Goal: Task Accomplishment & Management: Use online tool/utility

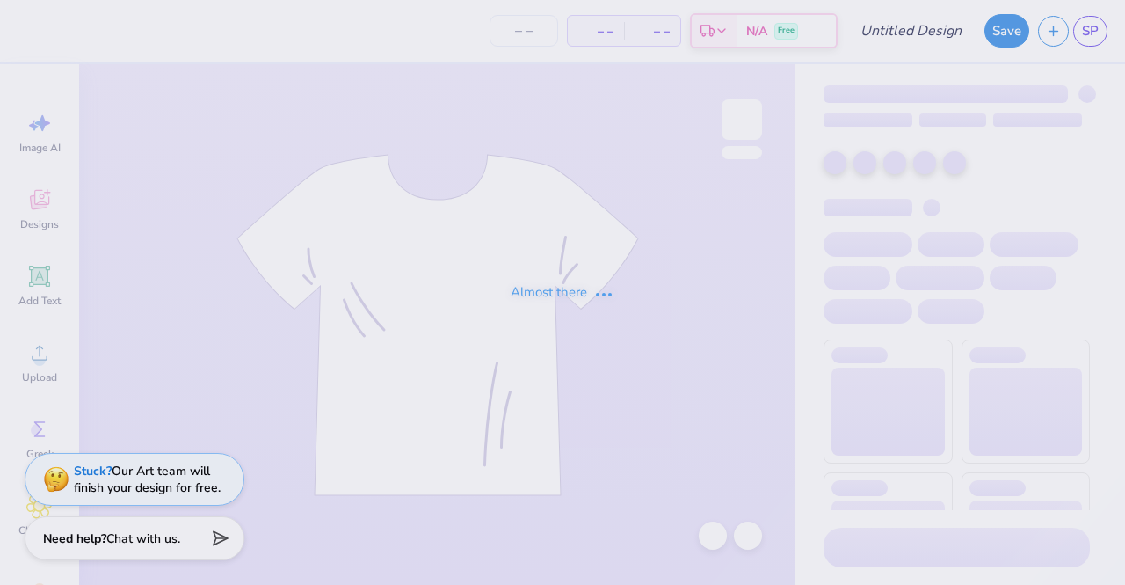
type input "fall sweatshirt"
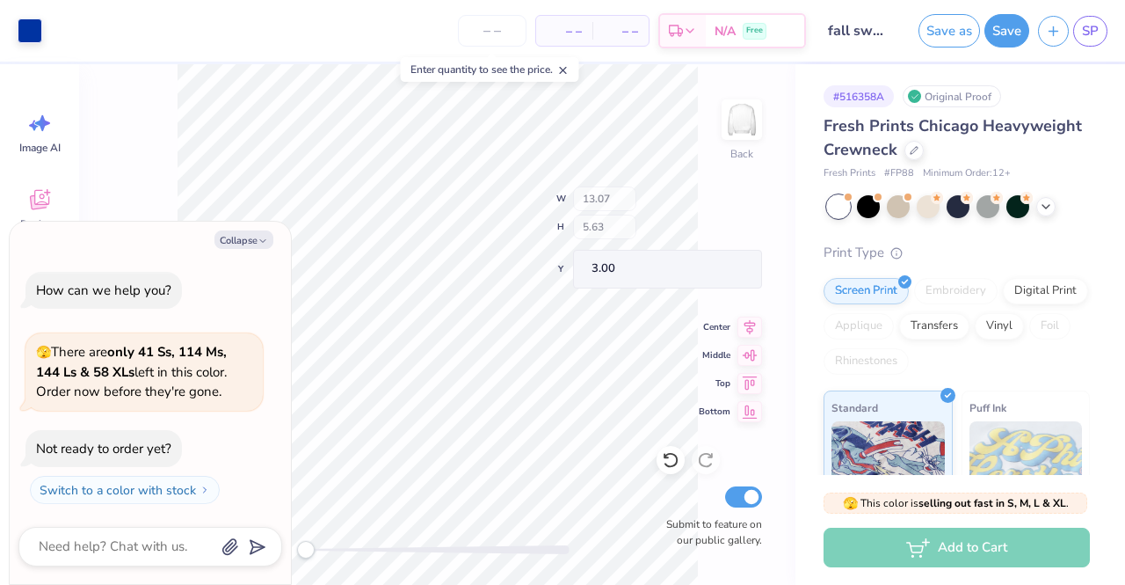
type textarea "x"
type input "12.34"
type input "1.82"
type input "6.81"
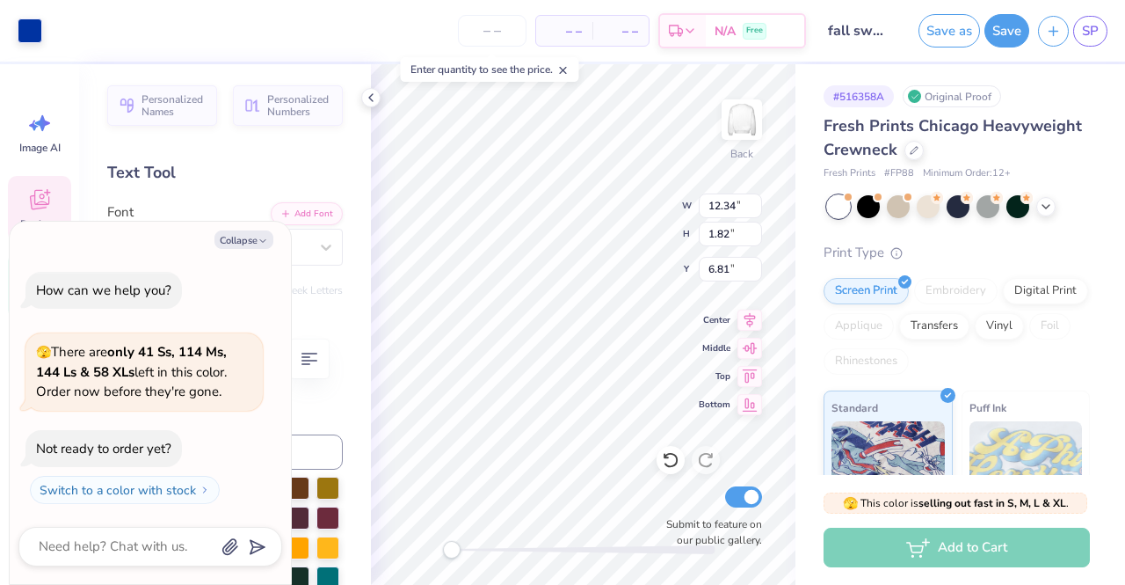
scroll to position [14, 7]
type textarea "x"
type textarea "P A N H E L L E N I C"
type textarea "x"
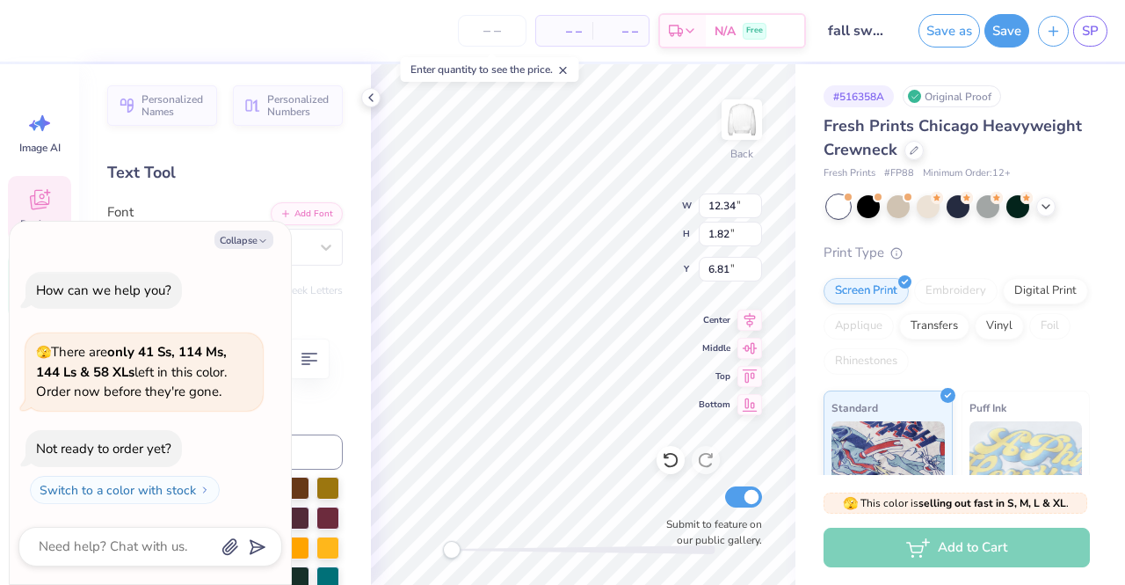
type textarea "P A N H E L L E N I C"
type textarea "x"
type textarea "P A N H E L L E N I C C"
type textarea "x"
type textarea "P A N H E L L E N I C C"
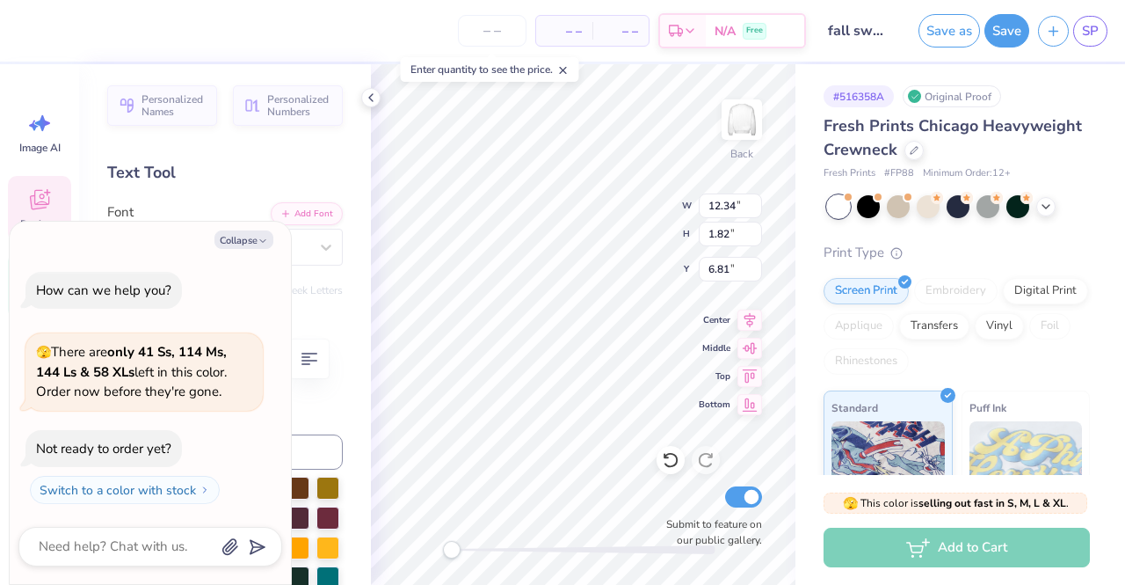
type textarea "x"
type textarea "P A N H E L L E N I C C O"
type textarea "x"
type textarea "P A N H E L L E N I C C O"
type textarea "x"
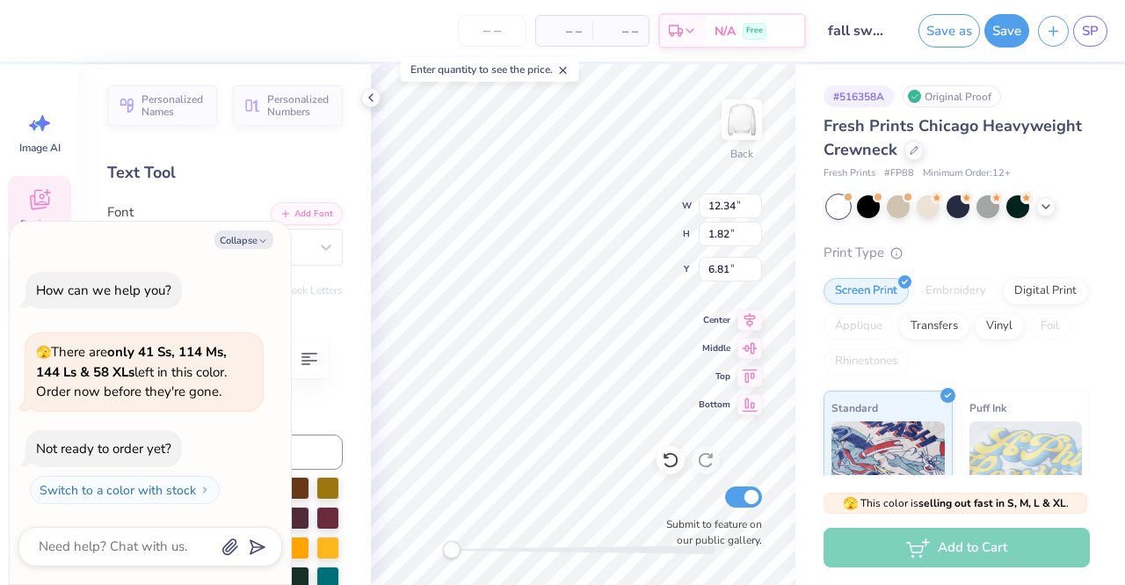
type textarea "P A N H E L L E N I C C O U"
type textarea "x"
type textarea "P A N H E L L E N I C C O U"
type textarea "x"
type textarea "P A N H E L L E N I C C O U N"
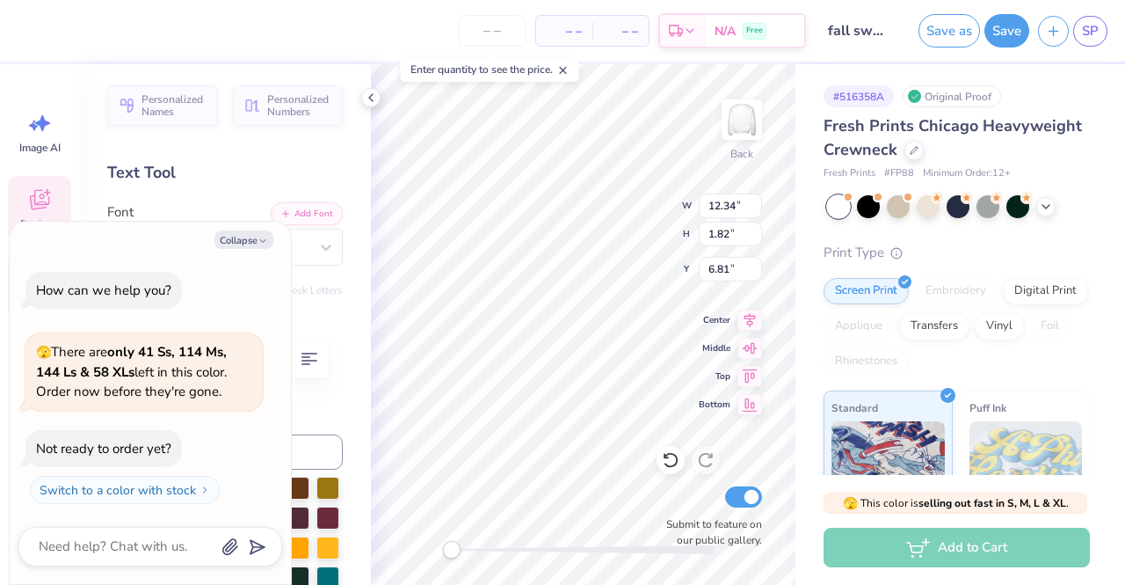
type textarea "x"
type textarea "P A N H E L L E N I C C O U N"
type textarea "x"
type textarea "P A N H E L L E N I C C O U N C"
type textarea "x"
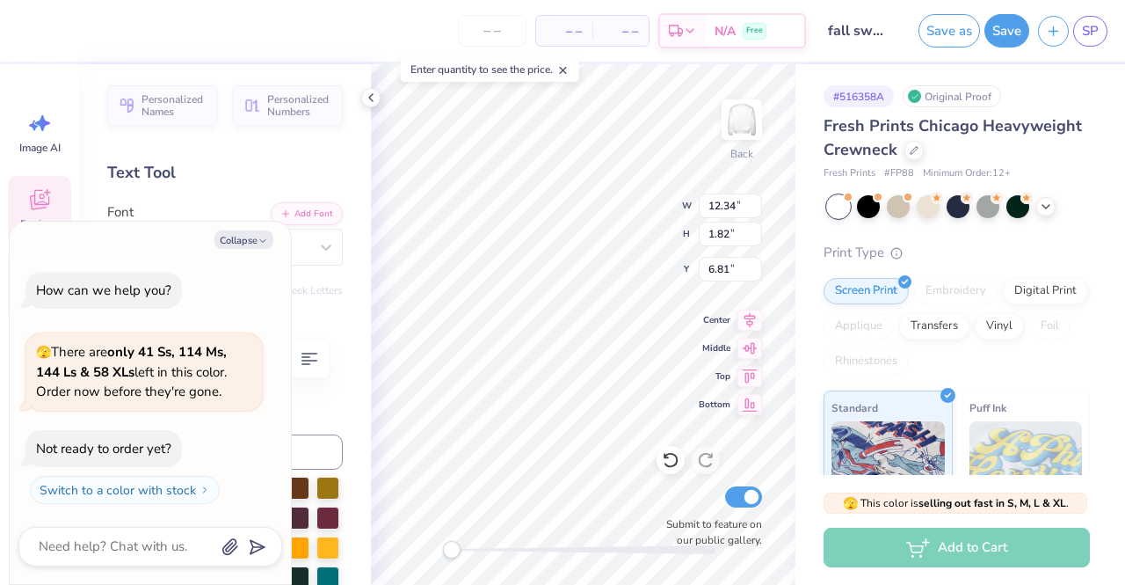
type textarea "P A N H E L L E N I C C O U N C I"
type textarea "x"
type textarea "P A N H E L L E N I C C O U N C I"
type textarea "x"
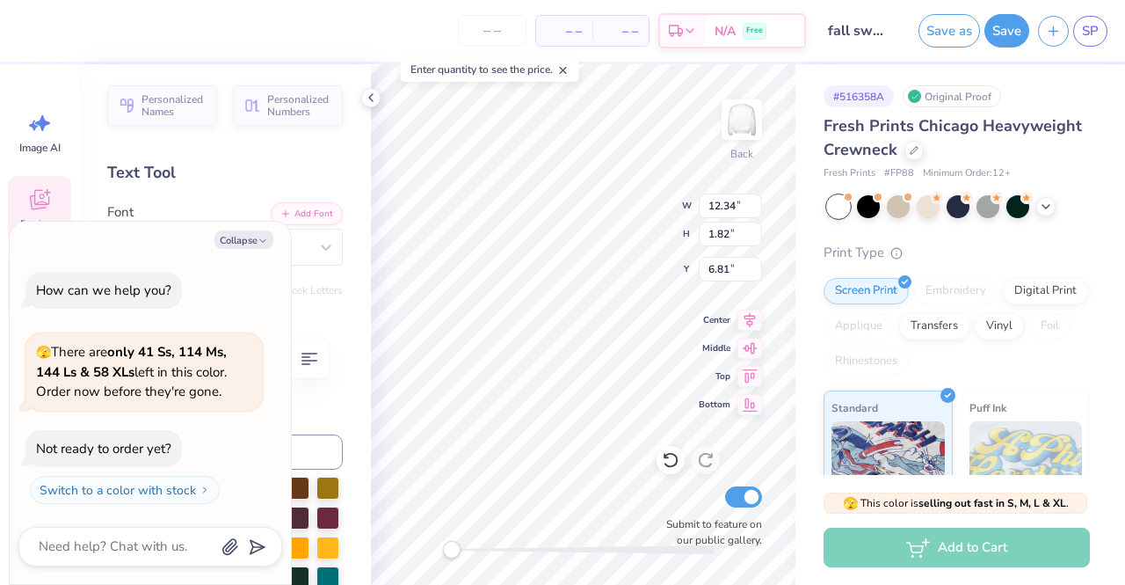
type textarea "P A N H E L L E N I C C O U N C I L"
type textarea "x"
type textarea "P A N H E L L E N I C C O U N C I L"
type textarea "x"
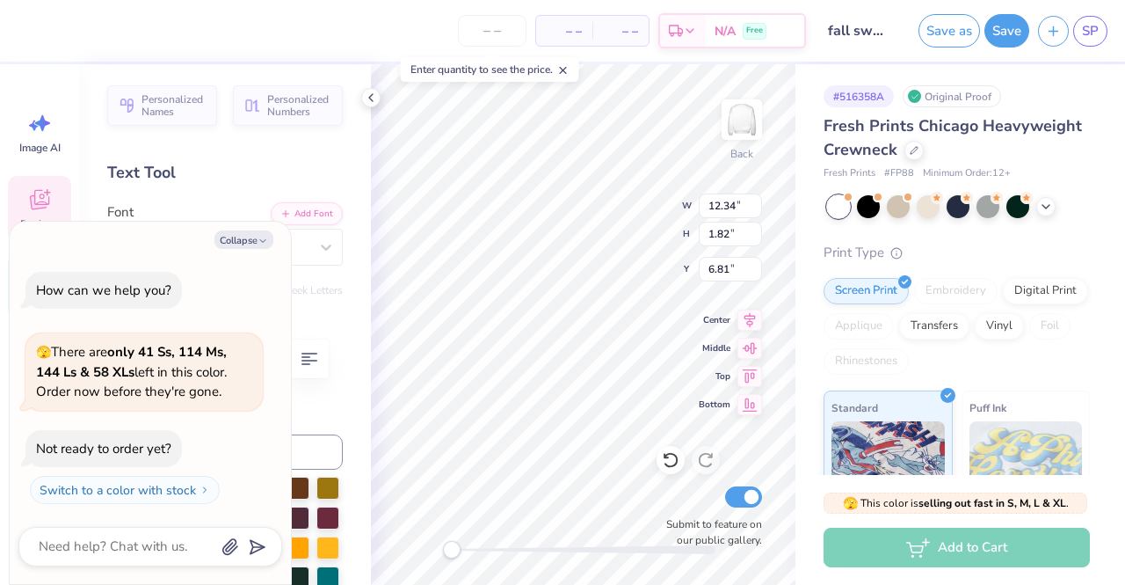
type textarea "P A N H E L L E N I C C O U N C I L"
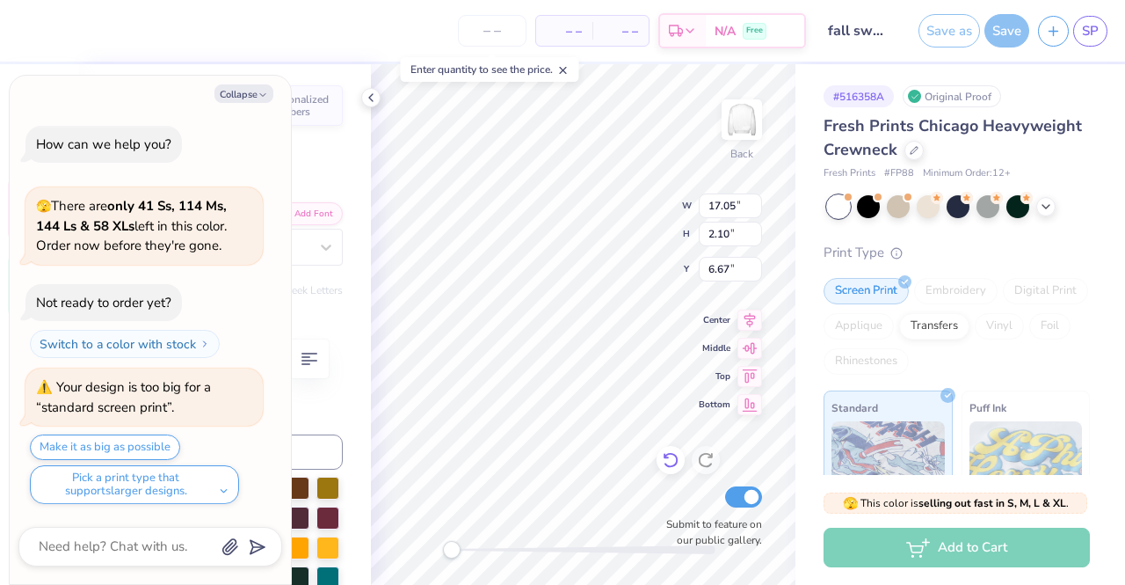
click at [673, 466] on icon at bounding box center [670, 461] width 15 height 16
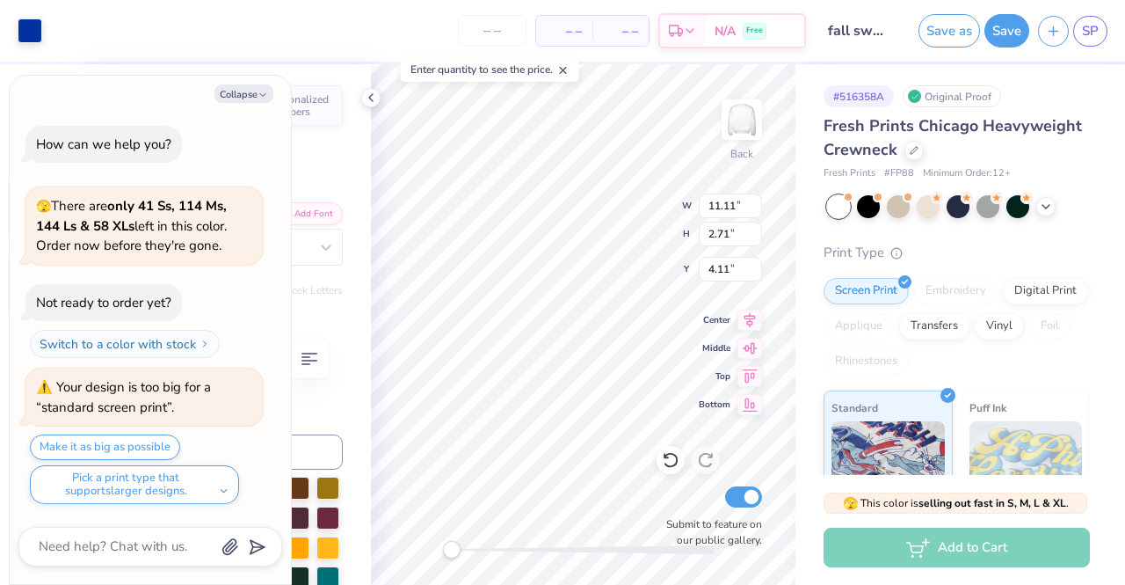
type textarea "x"
type input "11.11"
type input "2.71"
type input "4.11"
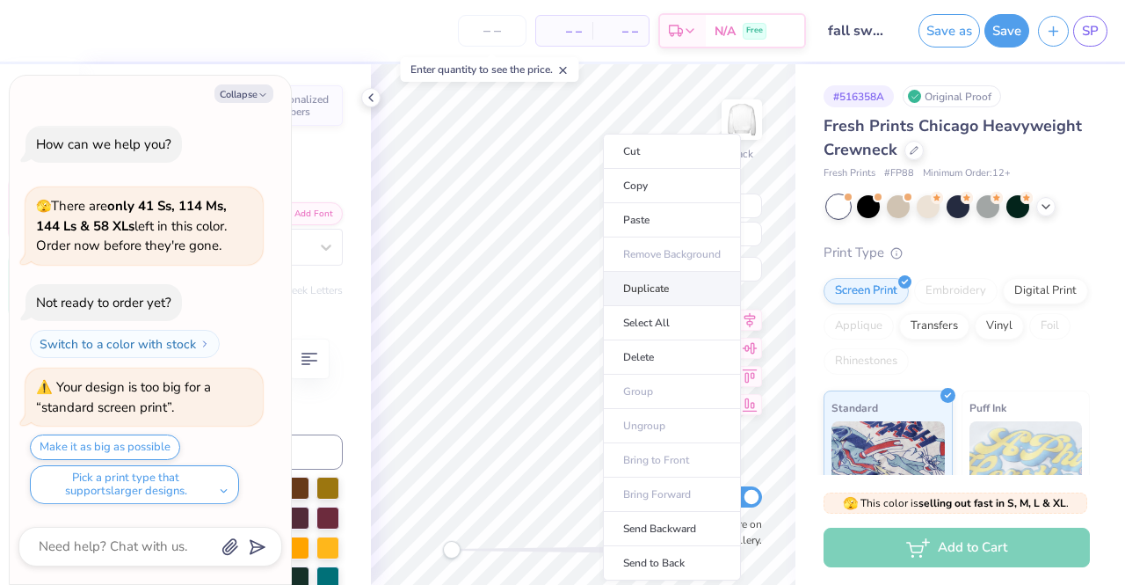
click at [648, 294] on li "Duplicate" at bounding box center [672, 289] width 138 height 34
type textarea "x"
type input "9.07"
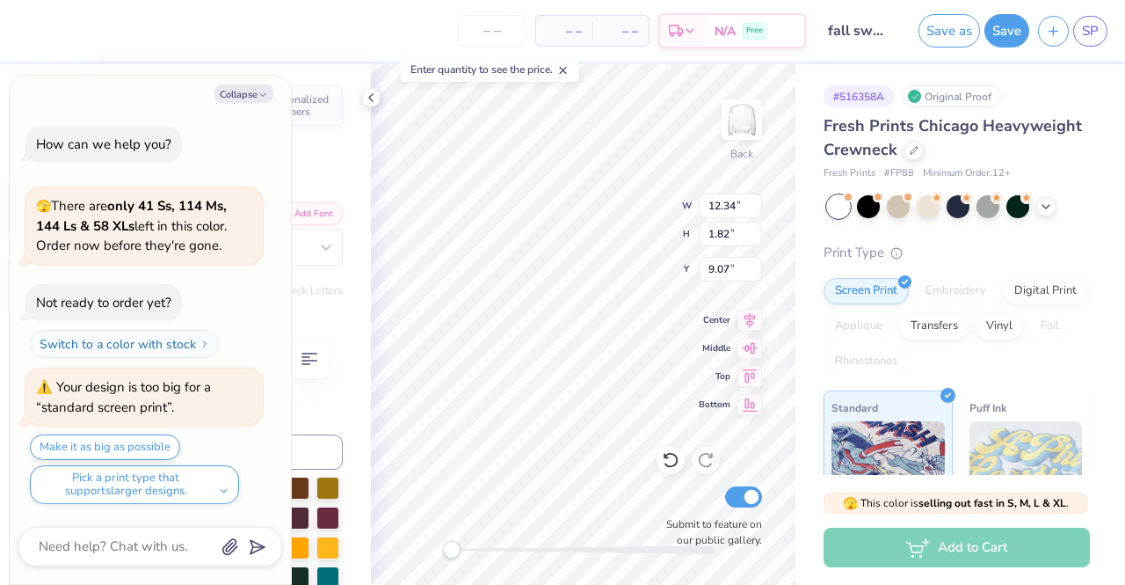
scroll to position [14, 4]
click at [265, 90] on icon "button" at bounding box center [263, 95] width 11 height 11
click at [244, 90] on button "Collapse" at bounding box center [243, 93] width 59 height 18
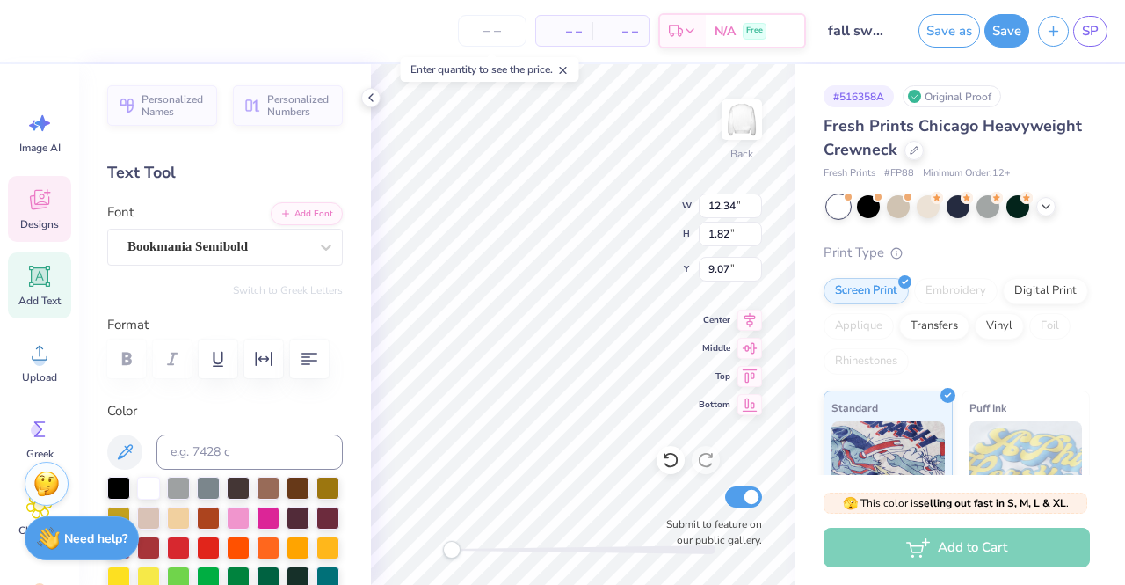
type textarea "x"
type input "1.66"
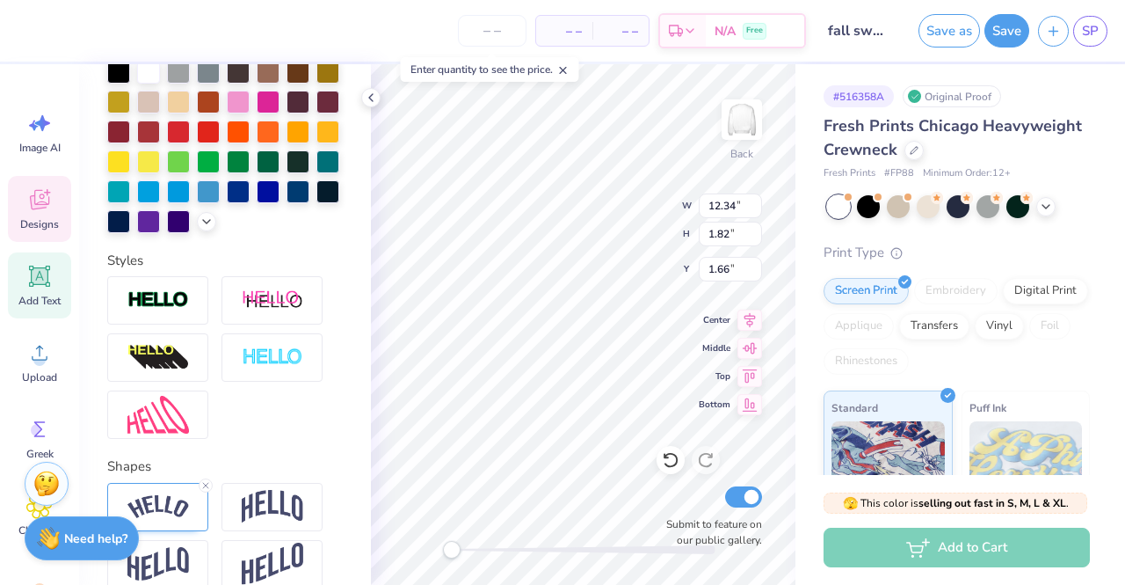
scroll to position [536, 0]
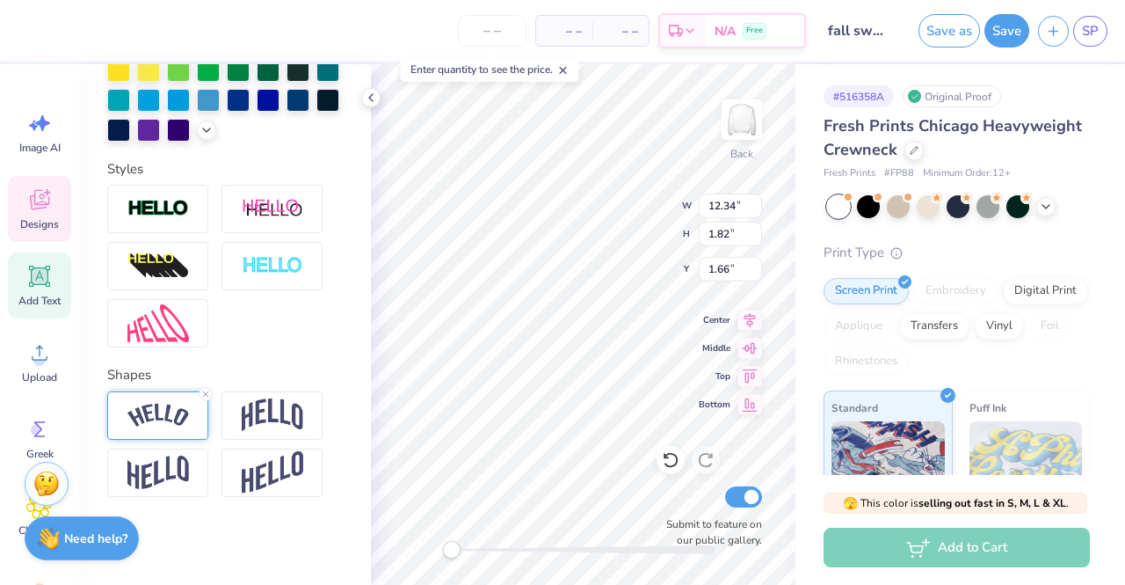
click at [171, 402] on div at bounding box center [157, 415] width 101 height 48
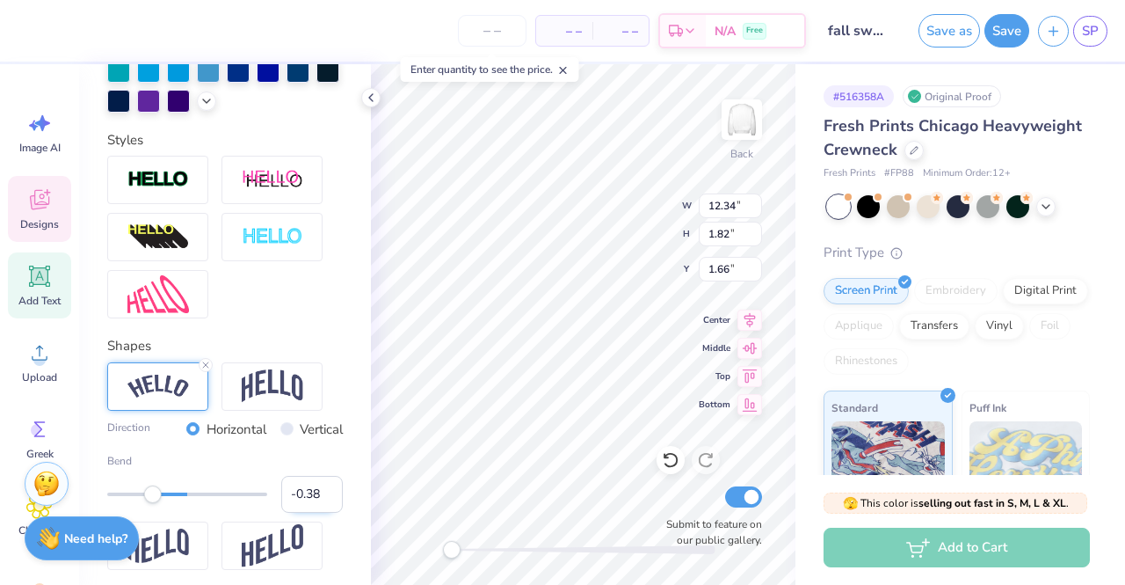
click at [282, 512] on input "-0.38" at bounding box center [312, 494] width 62 height 37
type input "0.38"
type input "8.07"
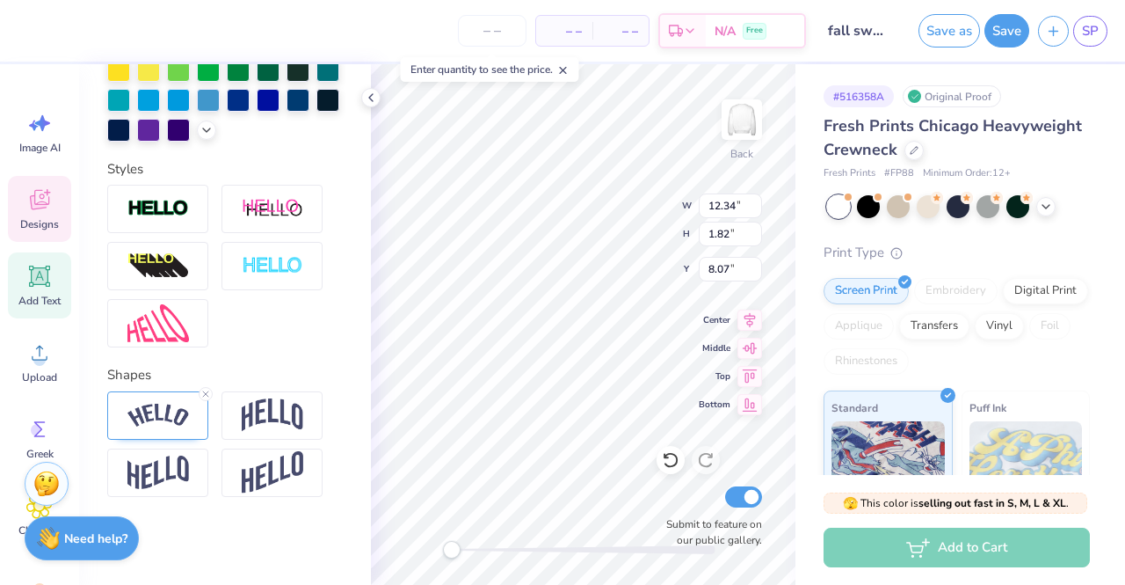
scroll to position [14, 3]
type textarea "C O U N C I L"
click at [175, 425] on img at bounding box center [158, 415] width 62 height 24
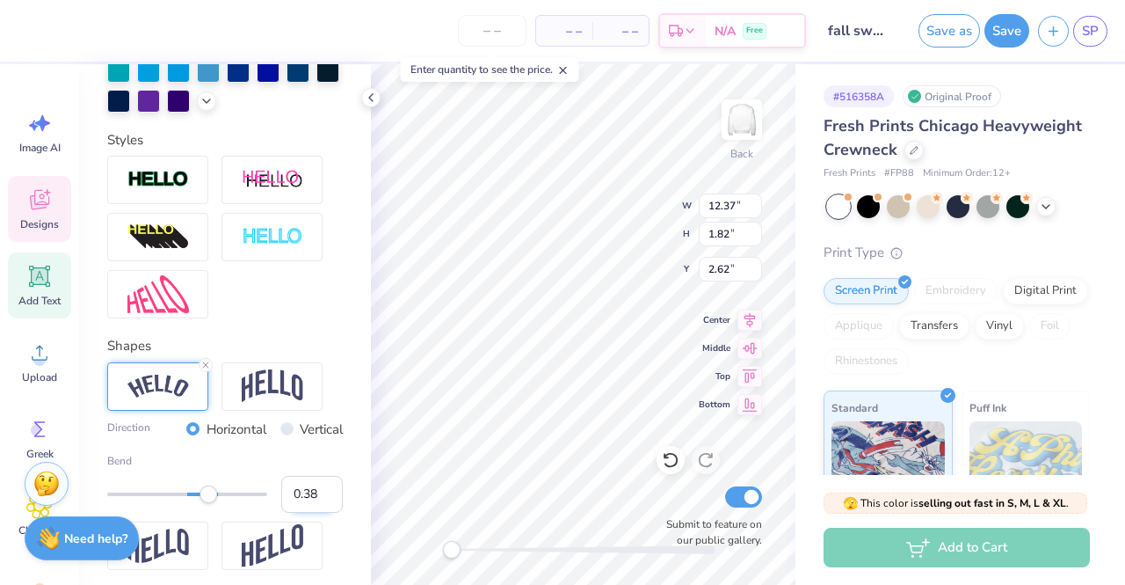
click at [283, 512] on input "0.38" at bounding box center [312, 494] width 62 height 37
type input "-0.38"
type textarea "P A N H E L L E N I C C O U N C I L"
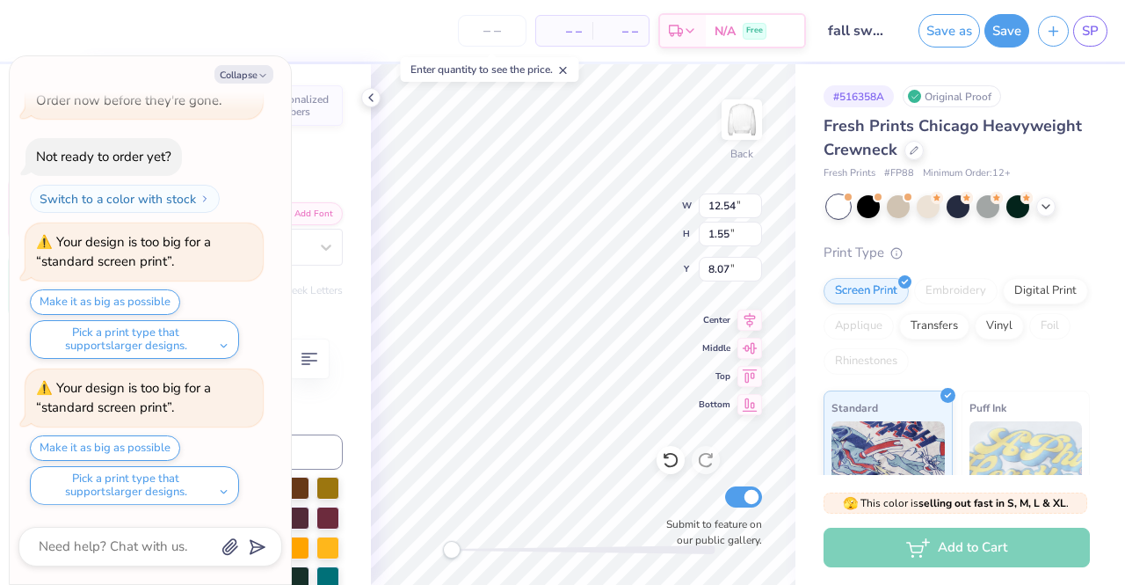
click at [718, 277] on div "Back W 12.54 12.54 " H 1.55 1.55 " Y 8.07 8.07 " Center Middle Top Bottom Submi…" at bounding box center [583, 324] width 425 height 520
type textarea "x"
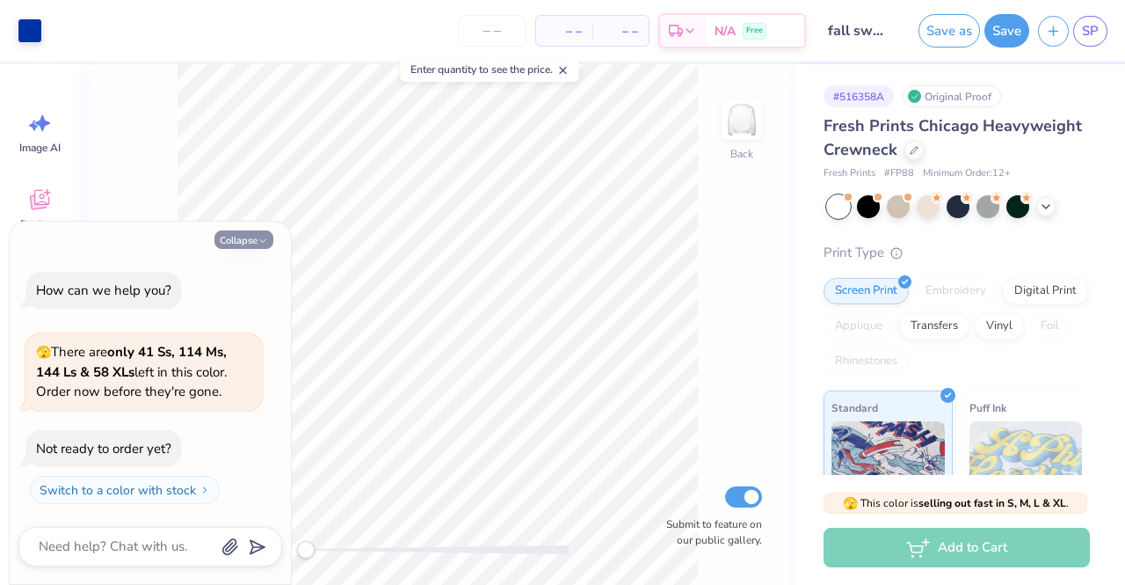
click at [243, 237] on button "Collapse" at bounding box center [243, 239] width 59 height 18
type textarea "x"
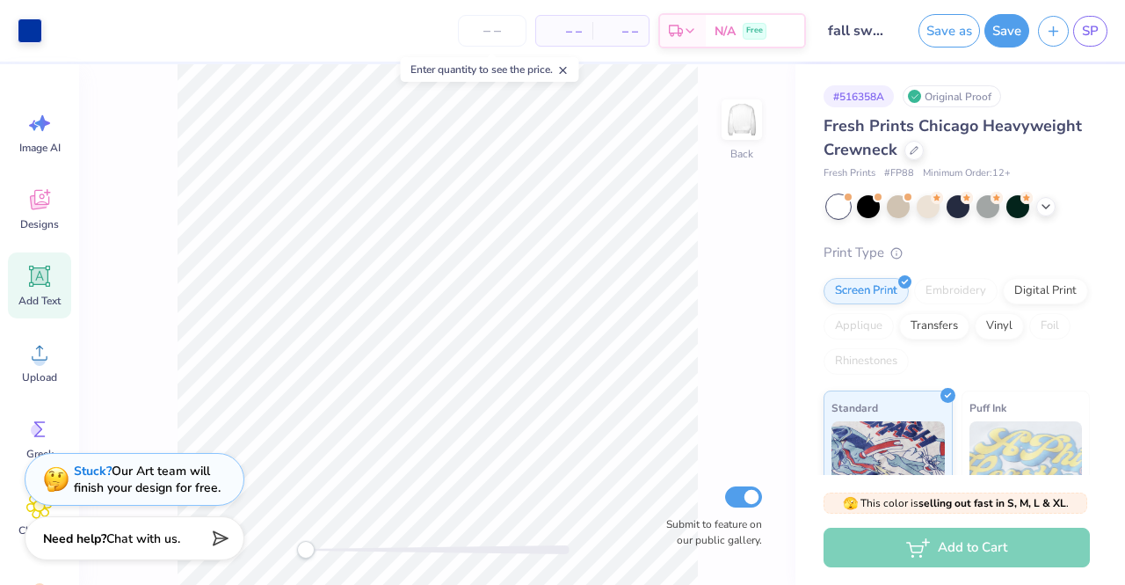
click at [52, 299] on span "Add Text" at bounding box center [39, 301] width 42 height 14
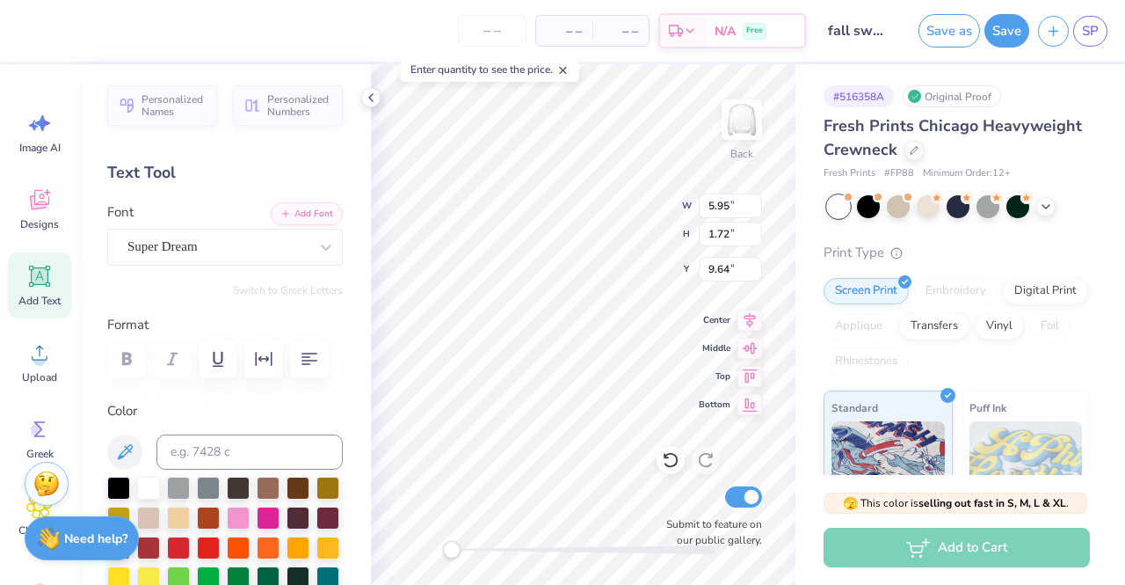
scroll to position [14, 3]
type textarea "TEAtXT"
type input "8.59"
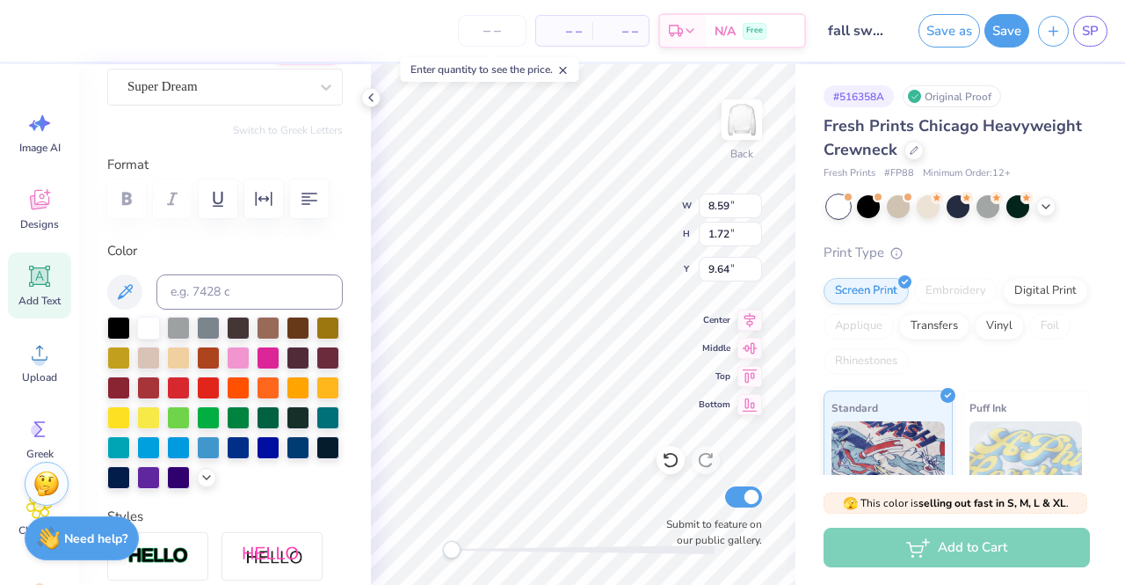
scroll to position [161, 0]
click at [316, 456] on div at bounding box center [327, 444] width 23 height 23
click at [287, 456] on div at bounding box center [298, 444] width 23 height 23
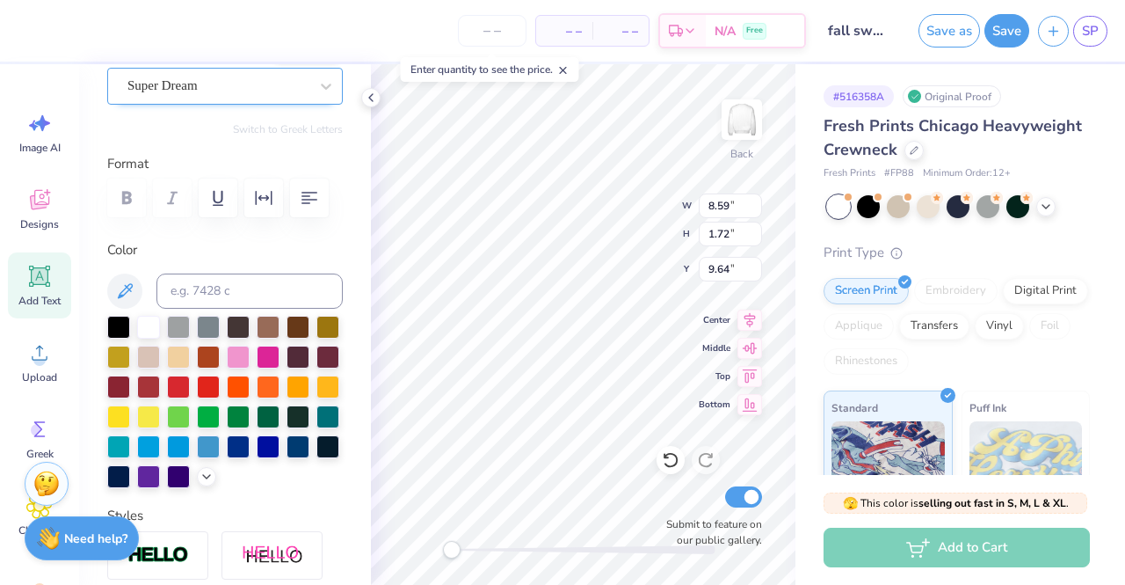
click at [210, 92] on div "Super Dream" at bounding box center [218, 85] width 185 height 27
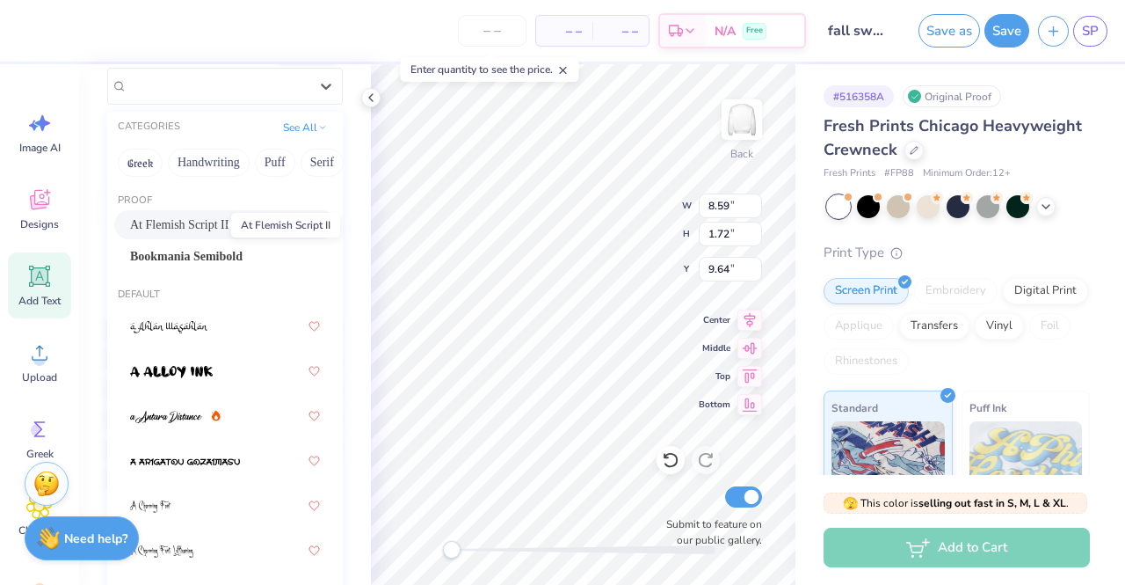
click at [205, 221] on span "At Flemish Script II" at bounding box center [179, 224] width 98 height 18
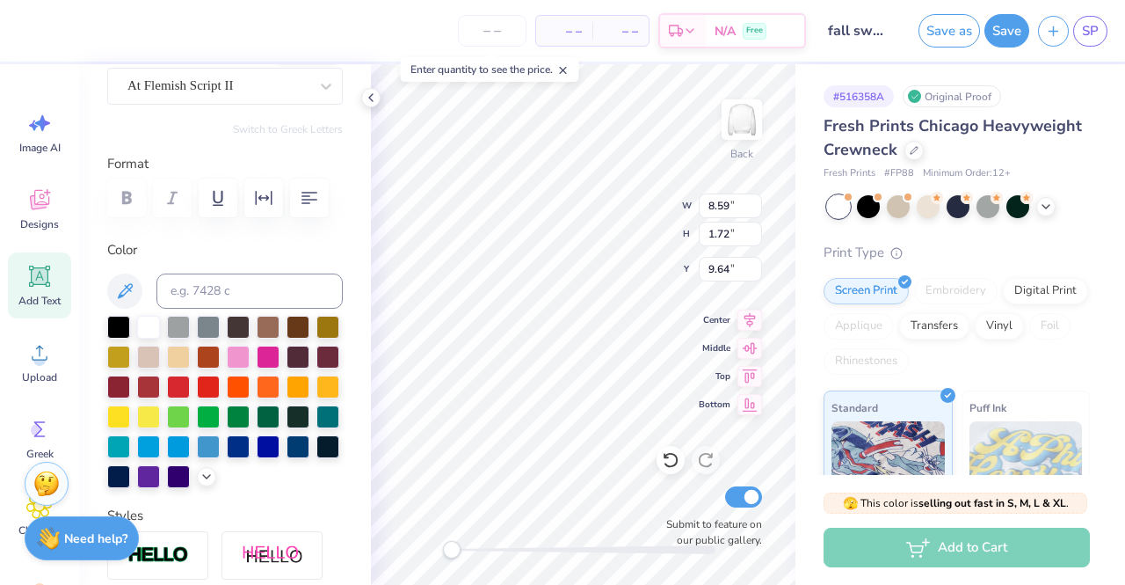
scroll to position [14, 2]
click at [247, 80] on div "At Flemish Script II" at bounding box center [218, 85] width 185 height 27
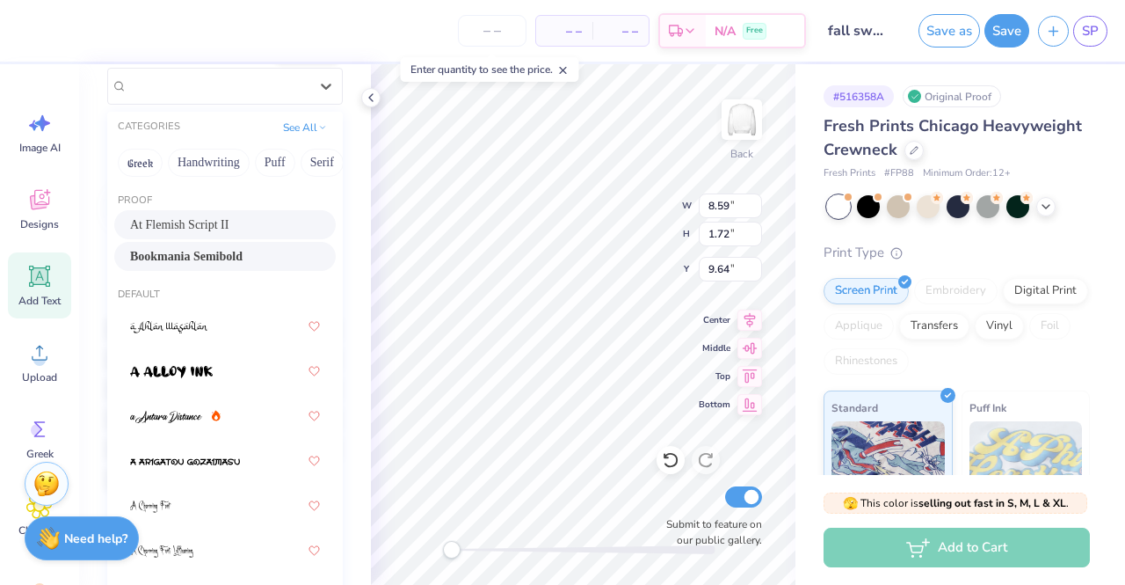
click at [226, 255] on span "Bookmania Semibold" at bounding box center [186, 256] width 113 height 18
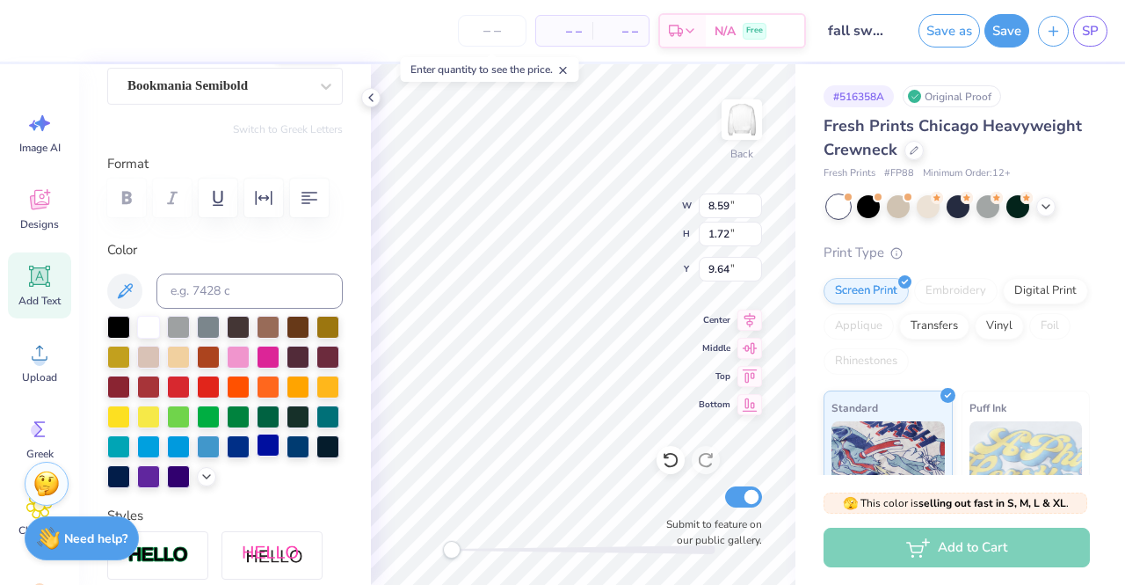
type textarea "AT"
click at [257, 456] on div at bounding box center [268, 444] width 23 height 23
type input "13.07"
type input "5.63"
type input "3.00"
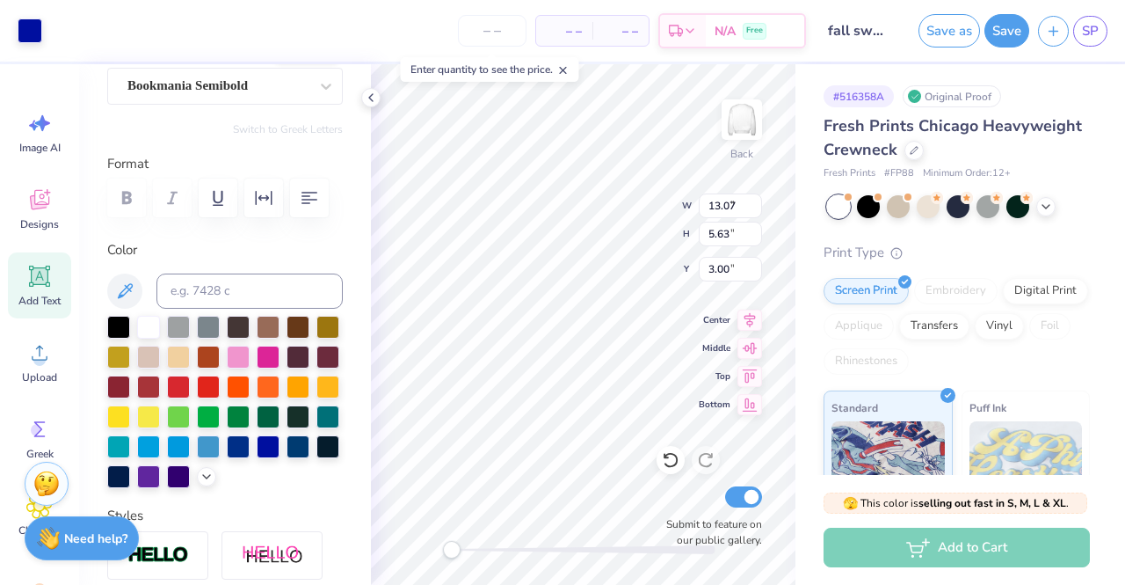
type input "3.19"
type input "1.78"
type input "9.61"
click at [227, 456] on div at bounding box center [238, 444] width 23 height 23
click at [272, 74] on div at bounding box center [217, 86] width 181 height 24
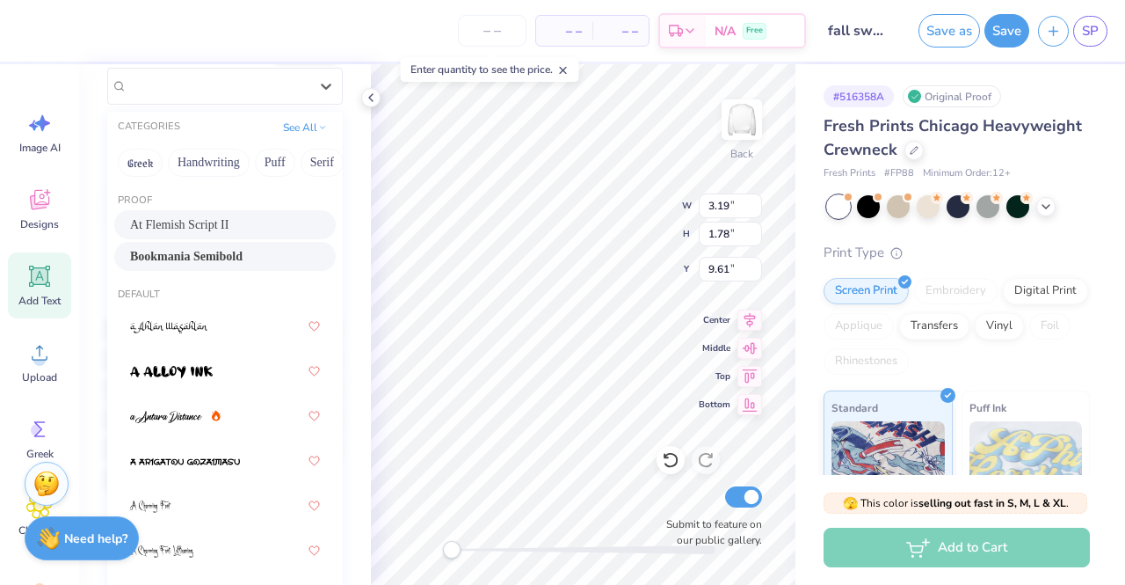
click at [184, 220] on span "At Flemish Script II" at bounding box center [179, 224] width 98 height 18
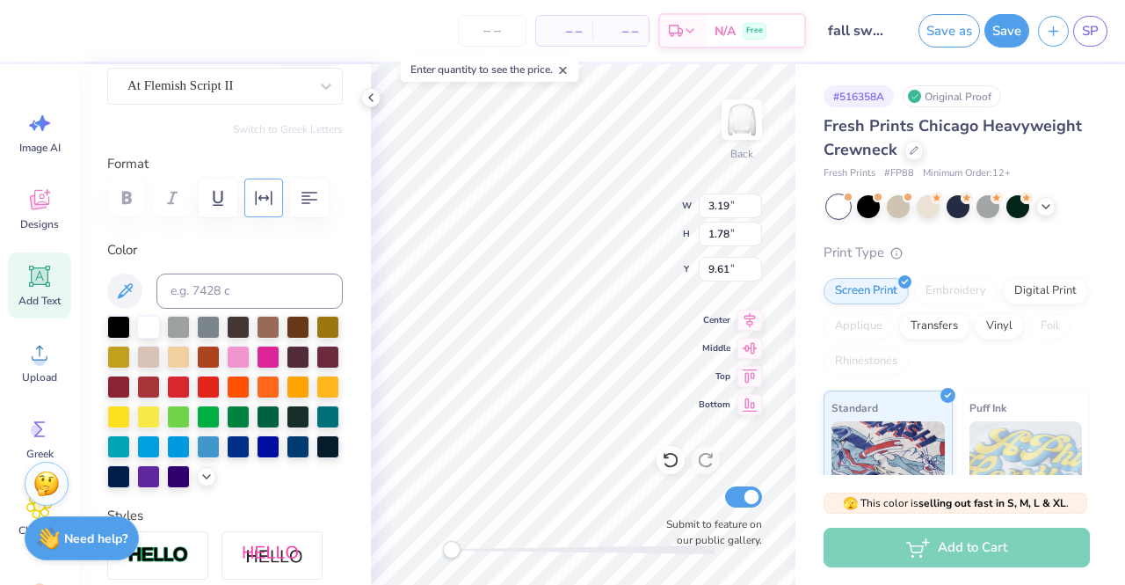
type textarea "A"
type textarea "at"
click at [62, 30] on div at bounding box center [61, 29] width 25 height 25
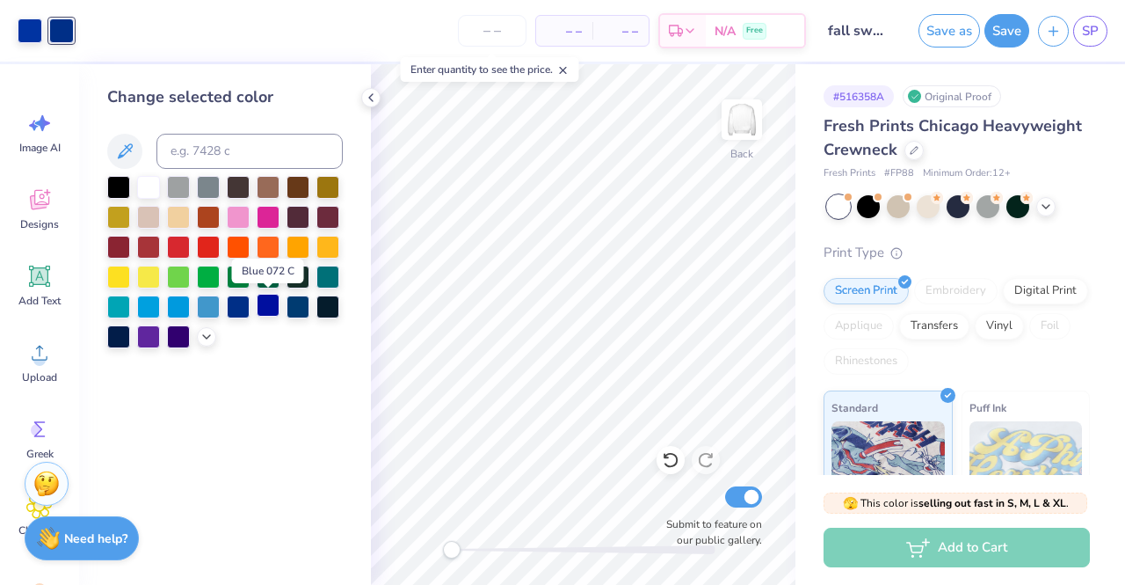
click at [272, 309] on div at bounding box center [268, 305] width 23 height 23
click at [29, 30] on div at bounding box center [30, 29] width 25 height 25
click at [60, 35] on div at bounding box center [61, 29] width 25 height 25
click at [222, 148] on input at bounding box center [249, 151] width 186 height 35
type input "286"
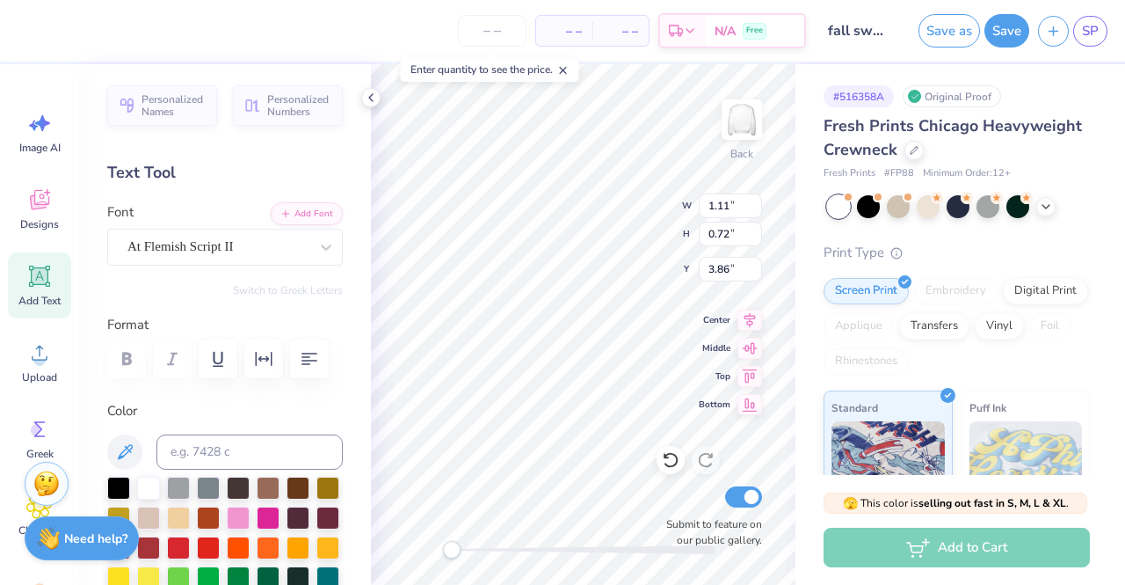
type textarea "@"
type textarea "2"
type textarea "at"
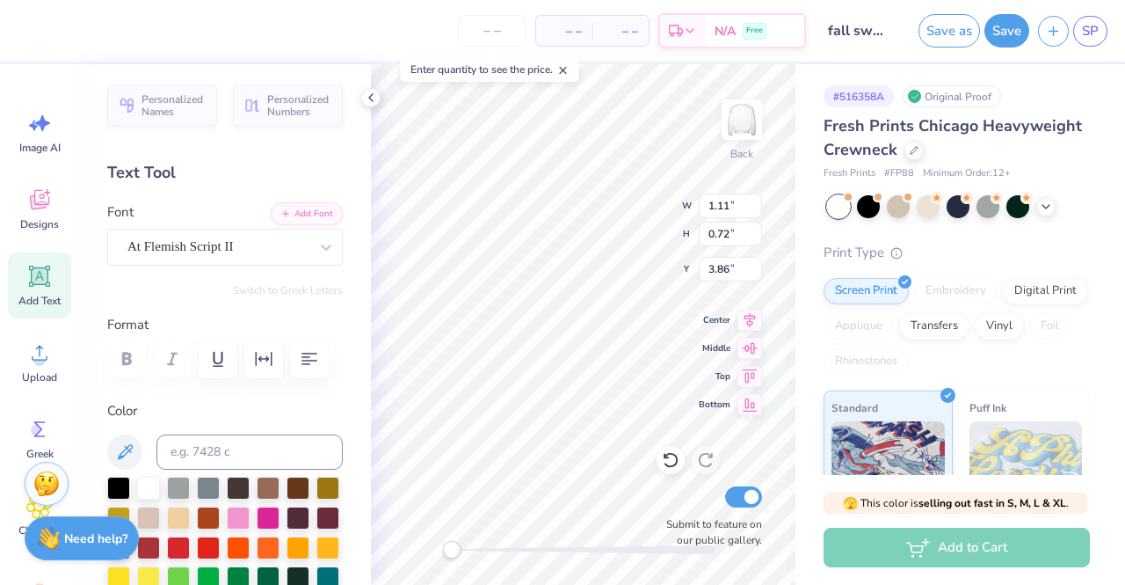
type textarea "a"
type textarea "PANHELLENIC COUNCIL"
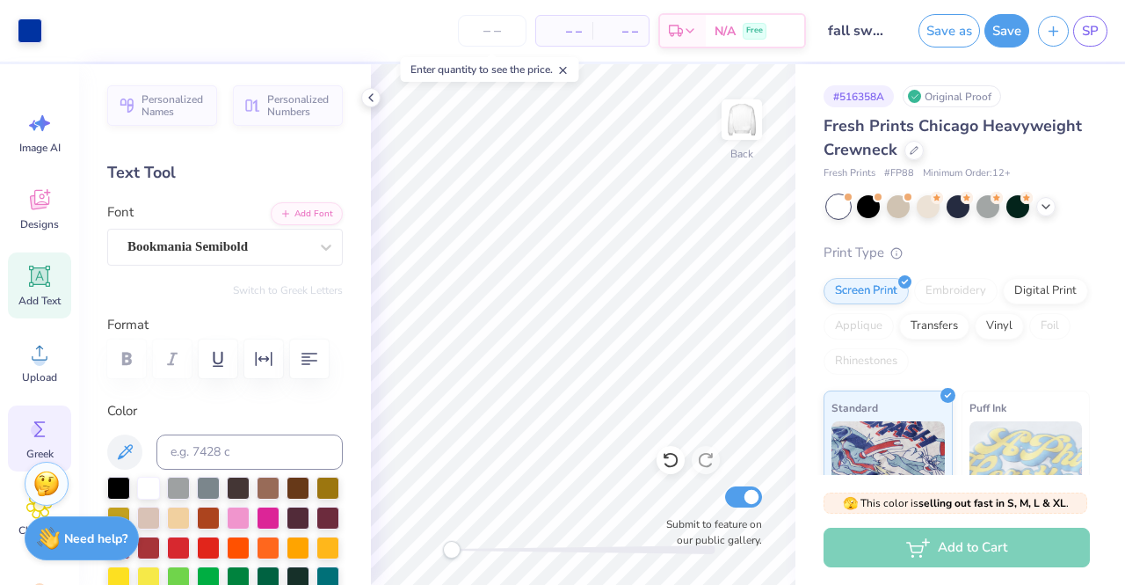
scroll to position [89, 0]
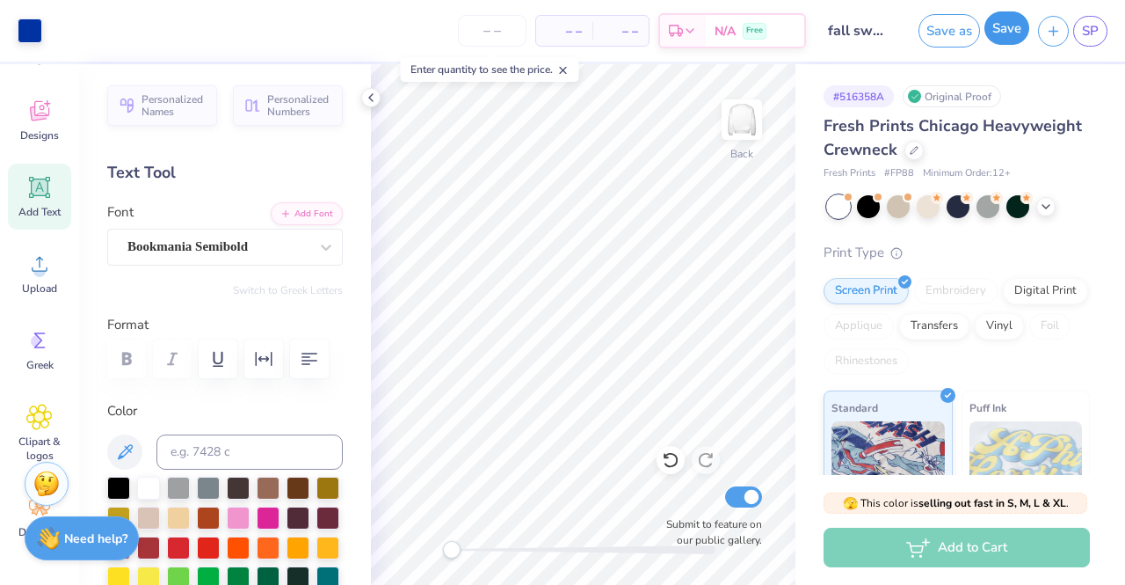
click at [1006, 34] on button "Save" at bounding box center [1006, 27] width 45 height 33
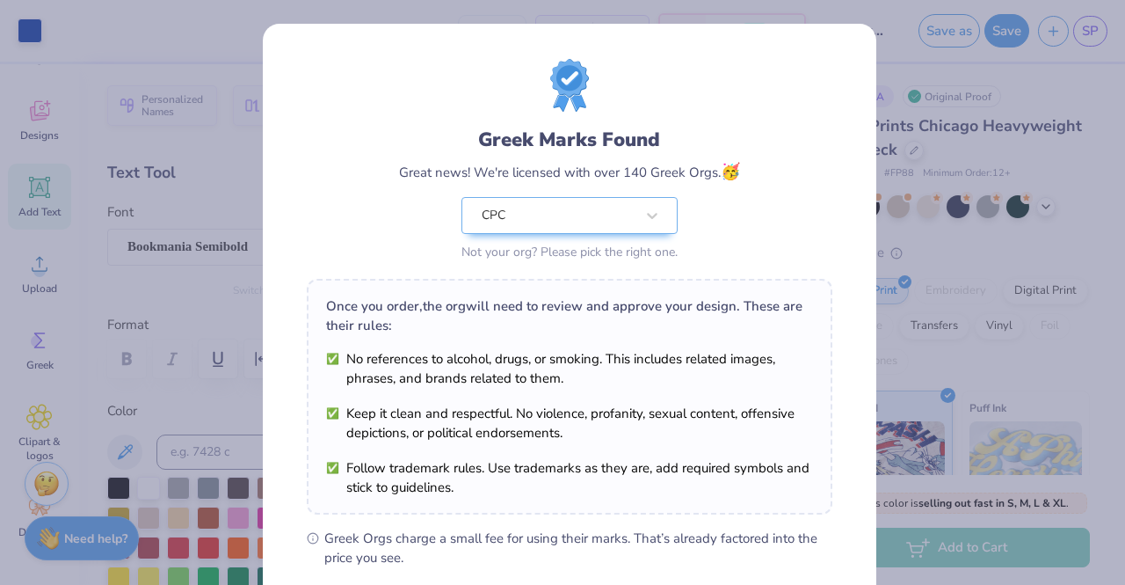
scroll to position [238, 0]
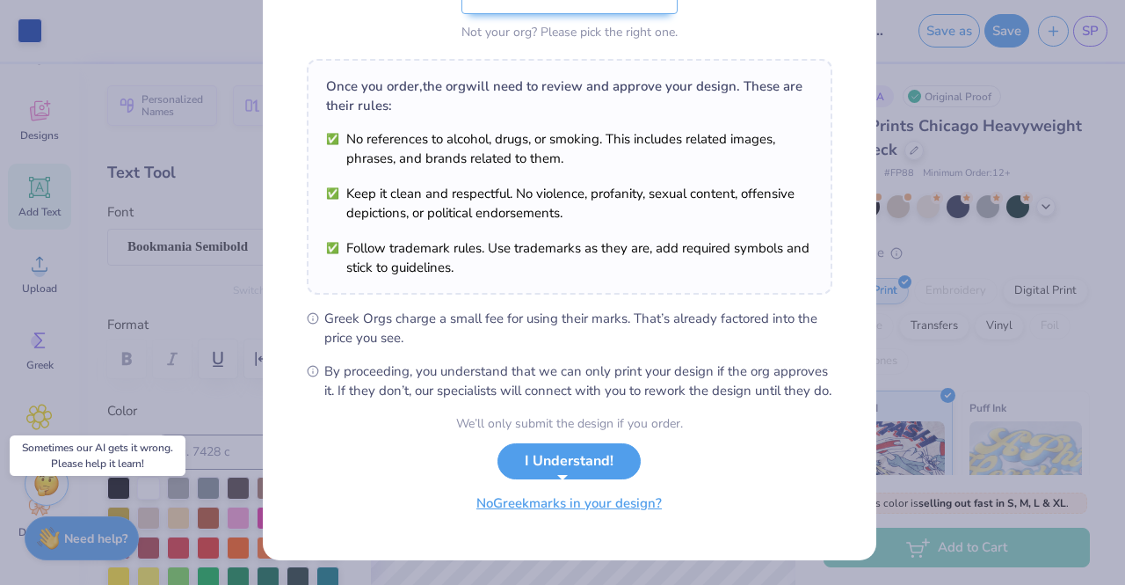
click at [630, 509] on button "No Greek marks in your design?" at bounding box center [568, 503] width 215 height 36
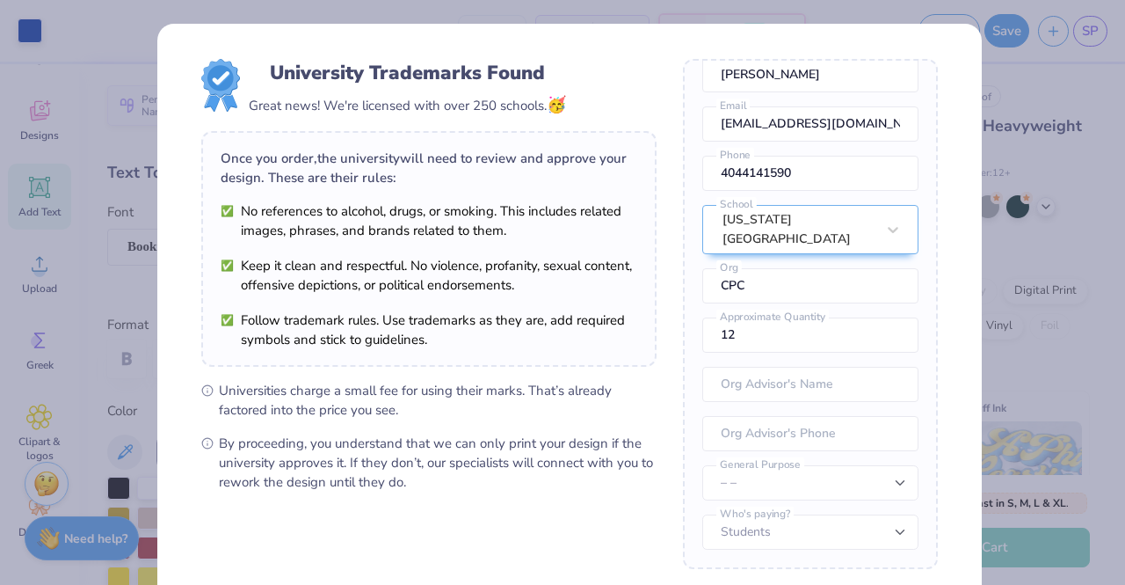
scroll to position [180, 0]
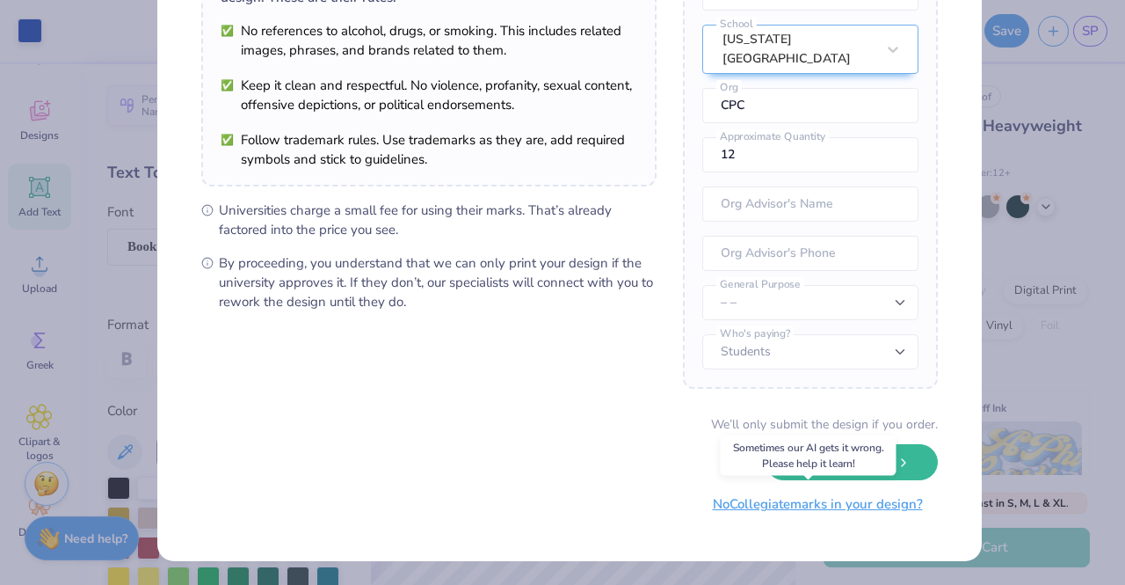
click at [851, 505] on button "No Collegiate marks in your design?" at bounding box center [818, 504] width 240 height 36
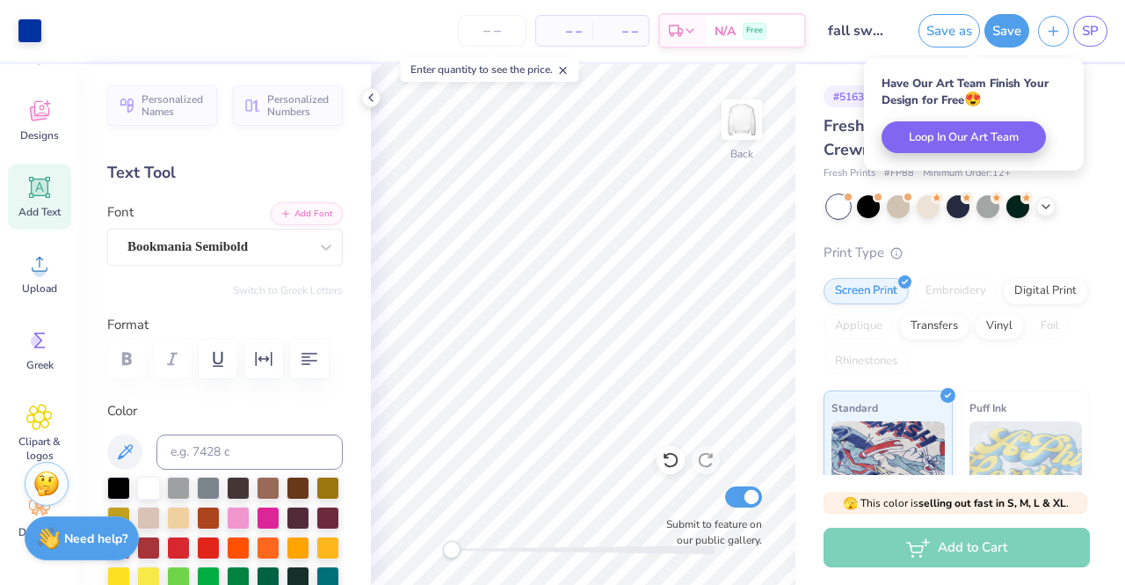
scroll to position [0, 0]
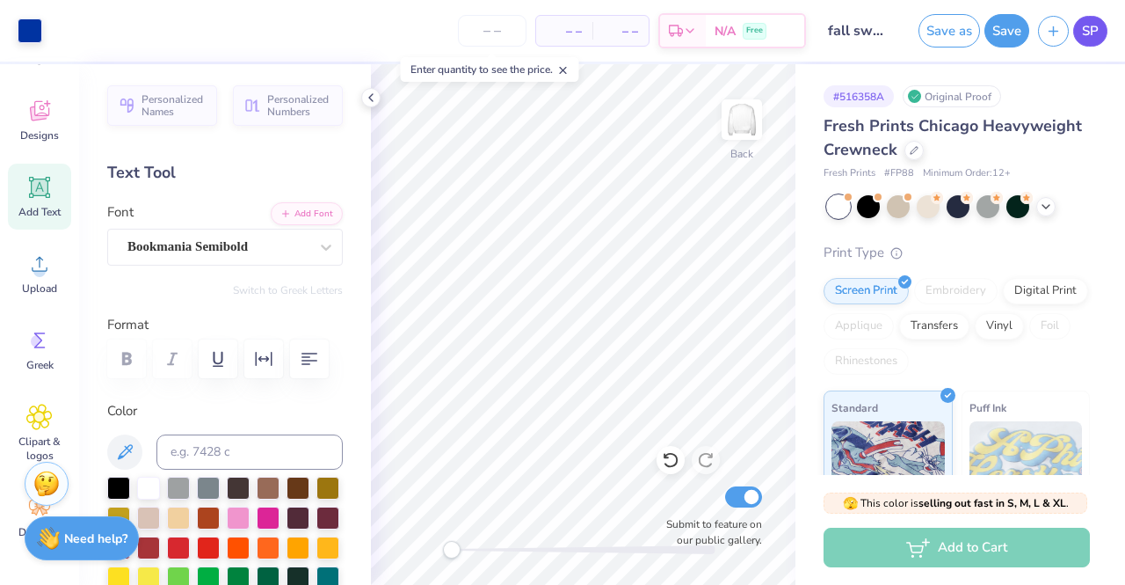
click at [1086, 31] on span "SP" at bounding box center [1090, 31] width 17 height 20
click at [105, 541] on strong "Need help?" at bounding box center [95, 535] width 63 height 17
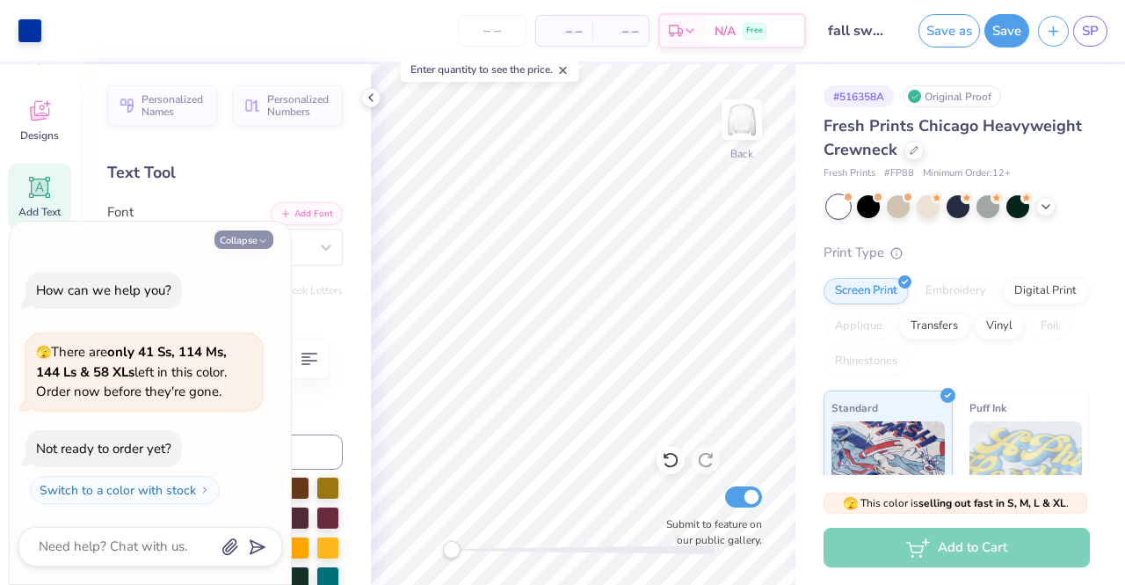
click at [258, 239] on icon "button" at bounding box center [263, 241] width 11 height 11
type textarea "x"
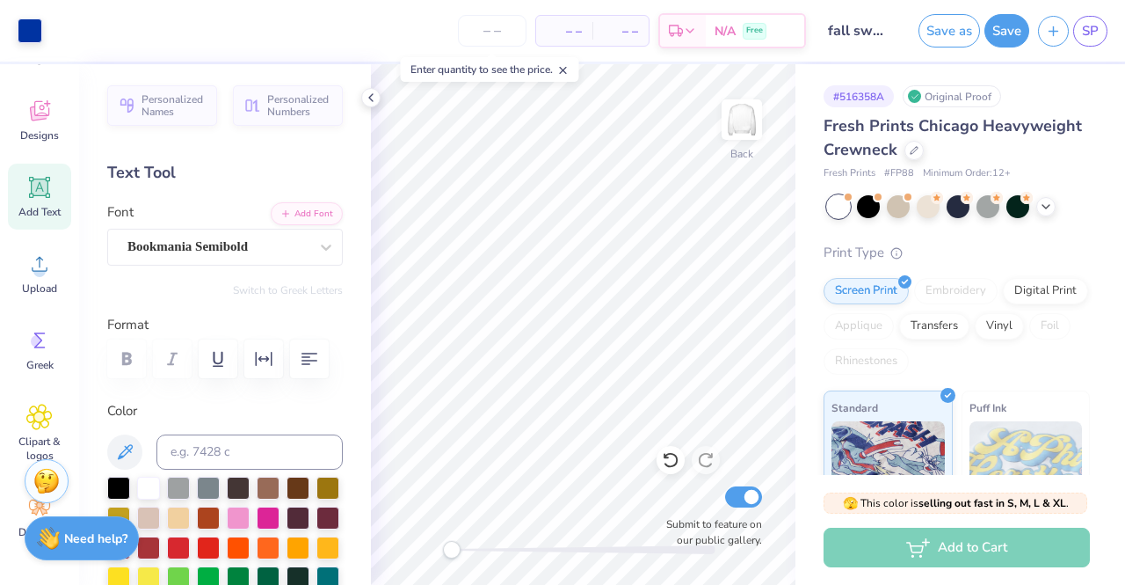
click at [45, 489] on img at bounding box center [46, 481] width 26 height 26
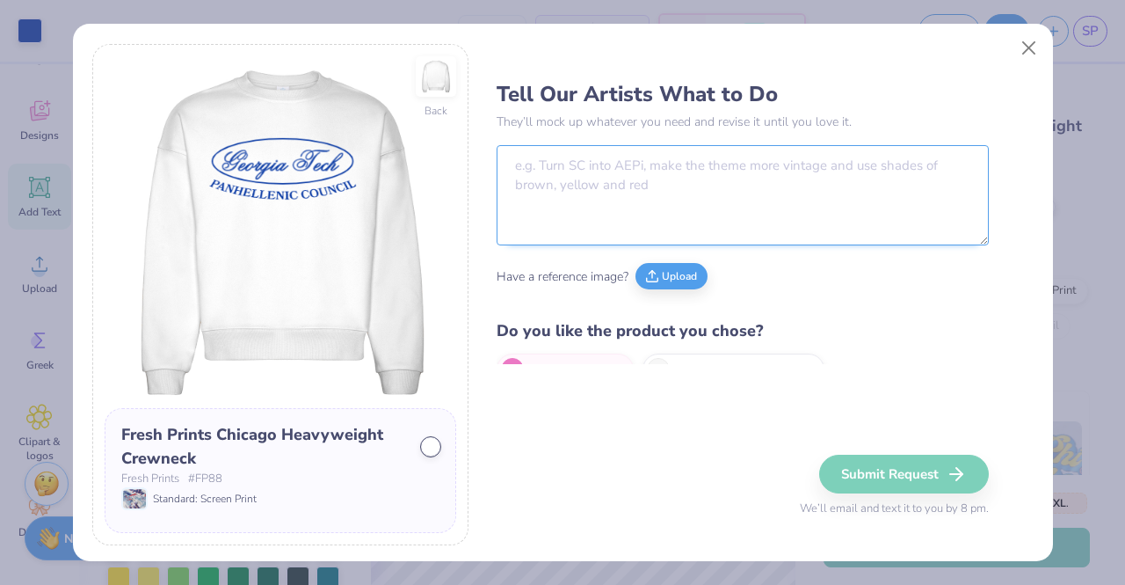
click at [661, 196] on textarea at bounding box center [743, 195] width 492 height 100
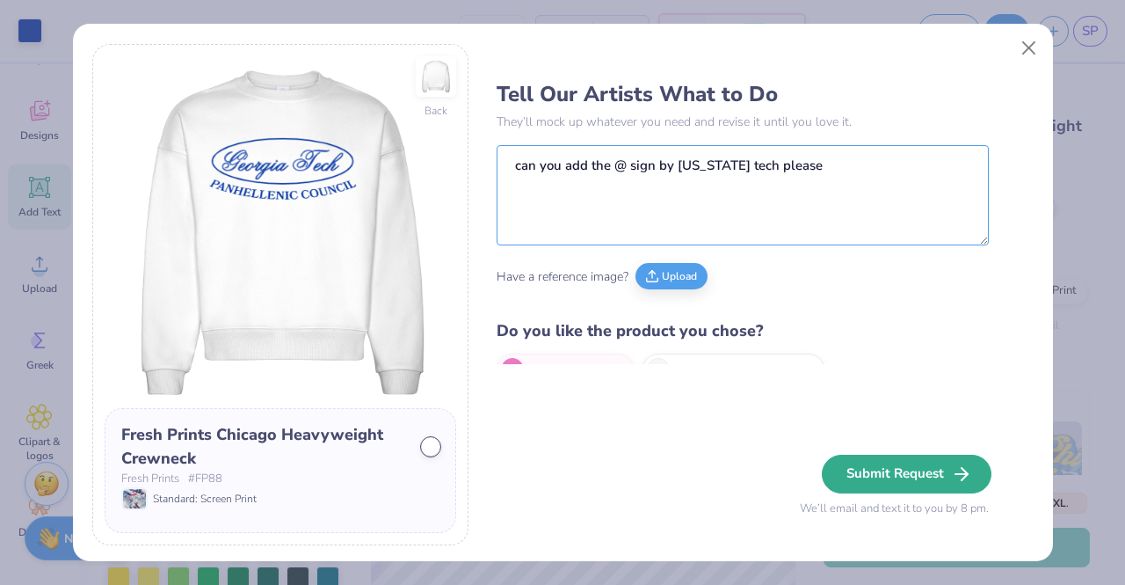
type textarea "can you add the @ sign by georgia tech please"
click at [926, 469] on button "Submit Request" at bounding box center [907, 473] width 170 height 39
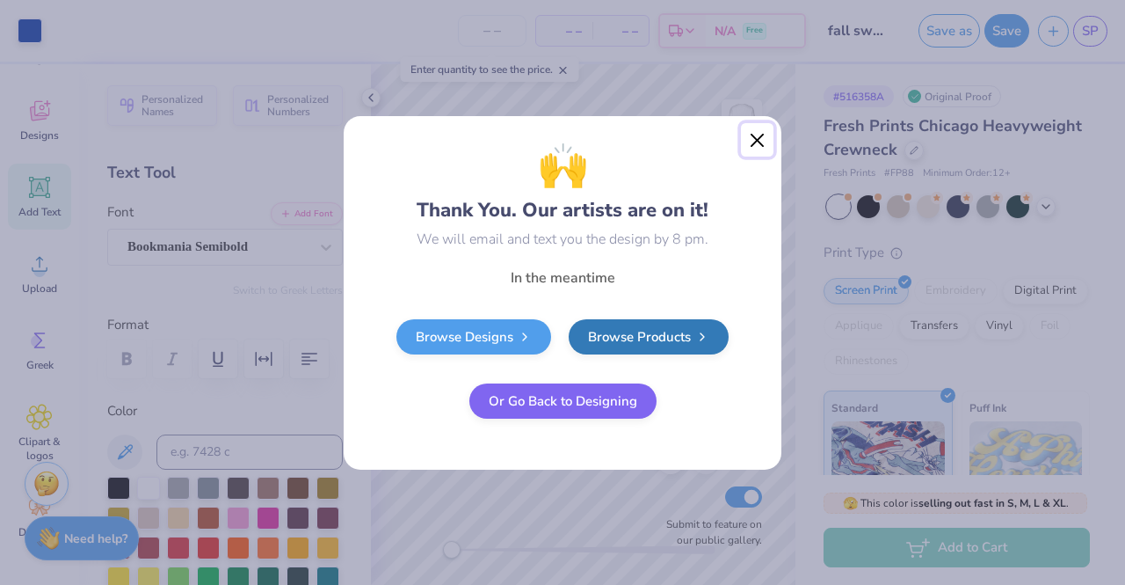
click at [759, 139] on button "Close" at bounding box center [757, 139] width 33 height 33
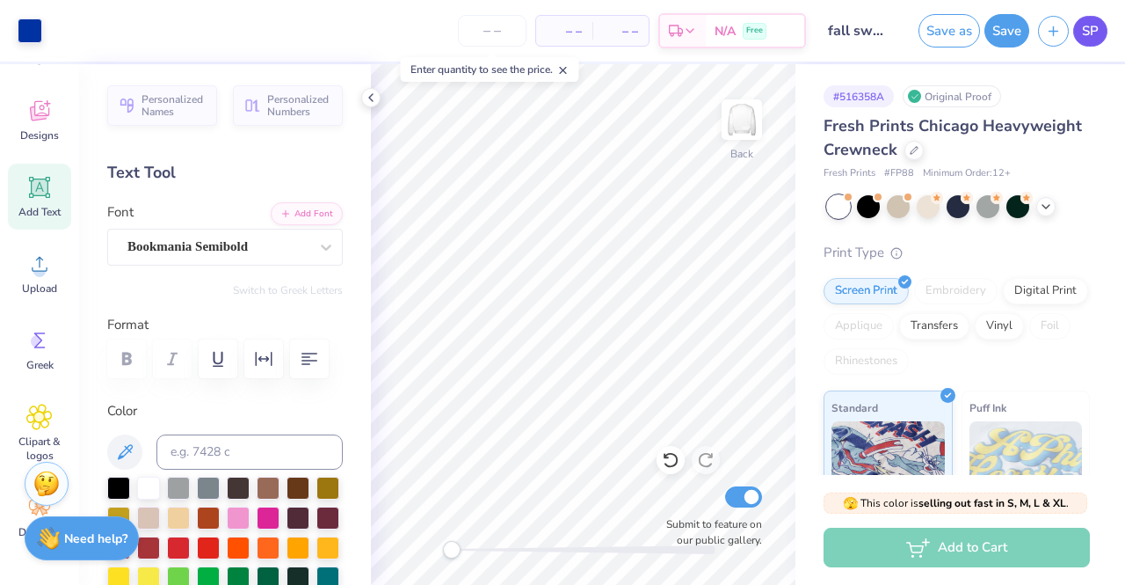
click at [1093, 33] on span "SP" at bounding box center [1090, 31] width 17 height 20
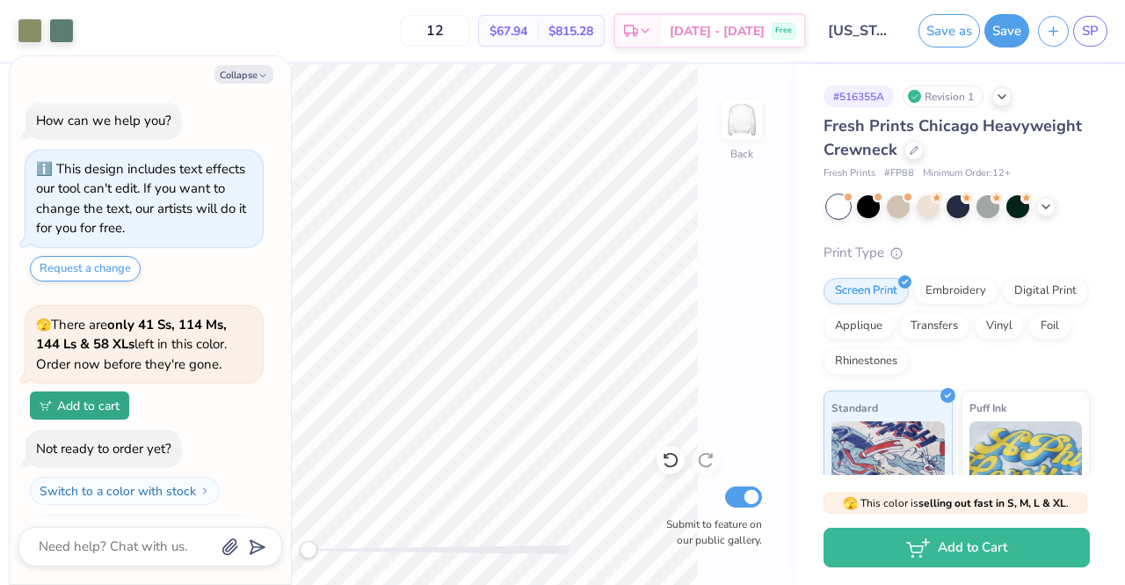
scroll to position [112, 0]
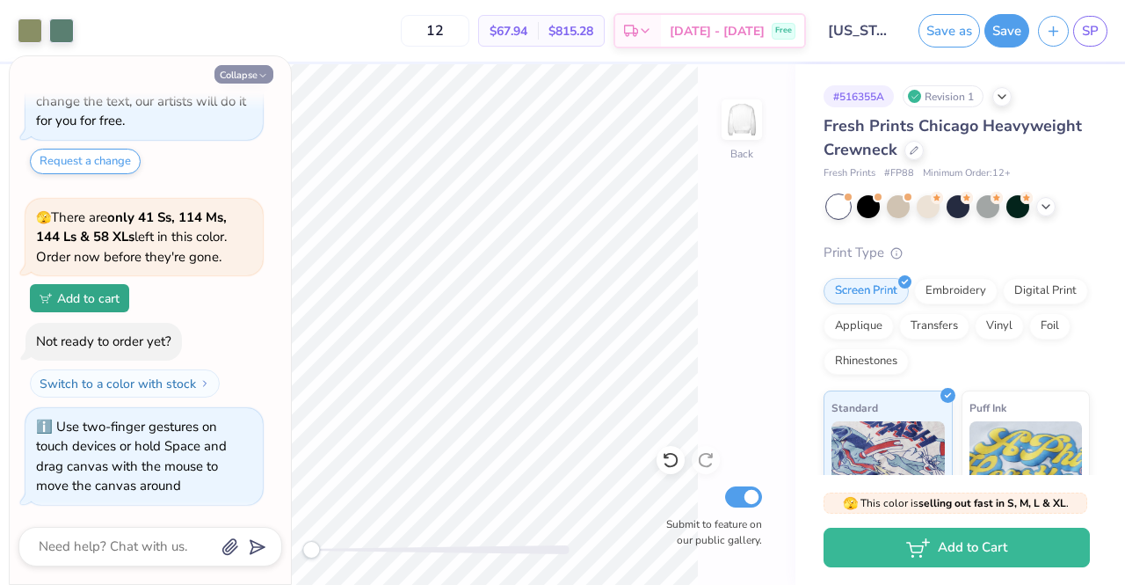
click at [243, 76] on button "Collapse" at bounding box center [243, 74] width 59 height 18
type textarea "x"
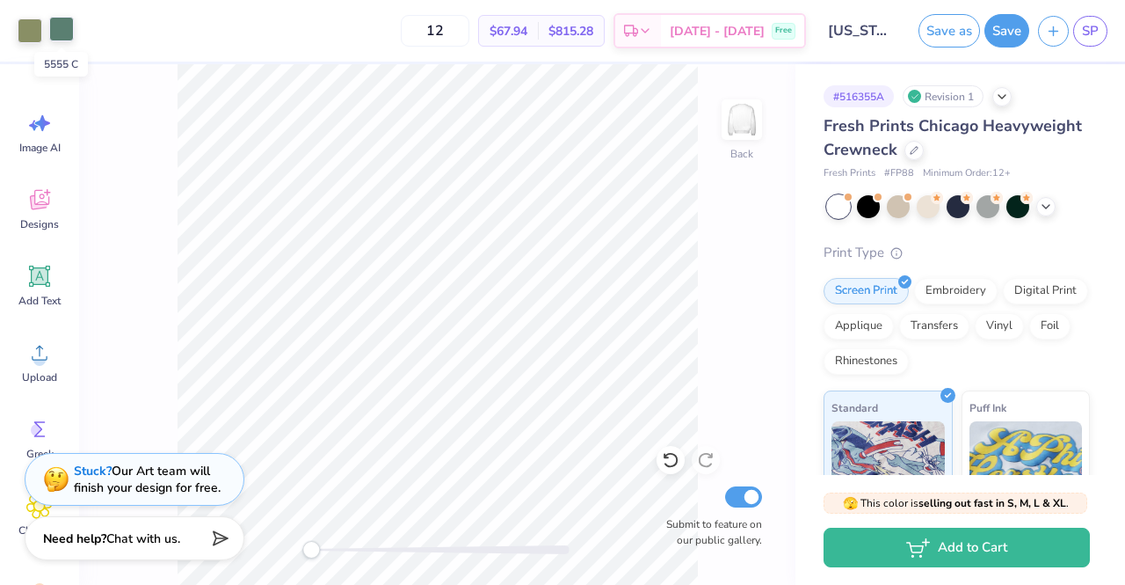
click at [61, 28] on div at bounding box center [61, 29] width 25 height 25
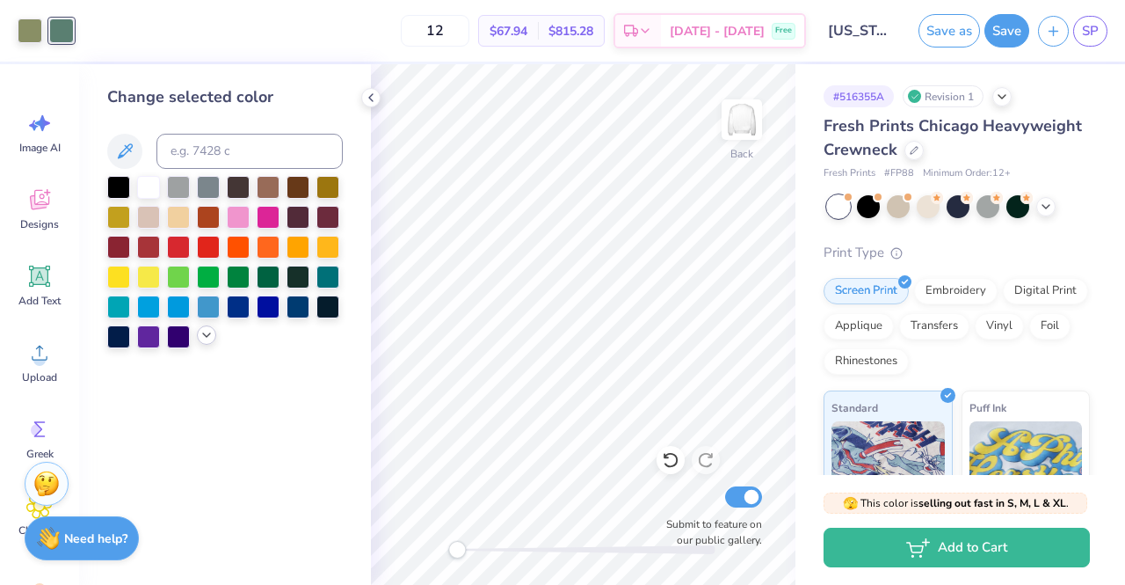
click at [205, 338] on icon at bounding box center [207, 335] width 14 height 14
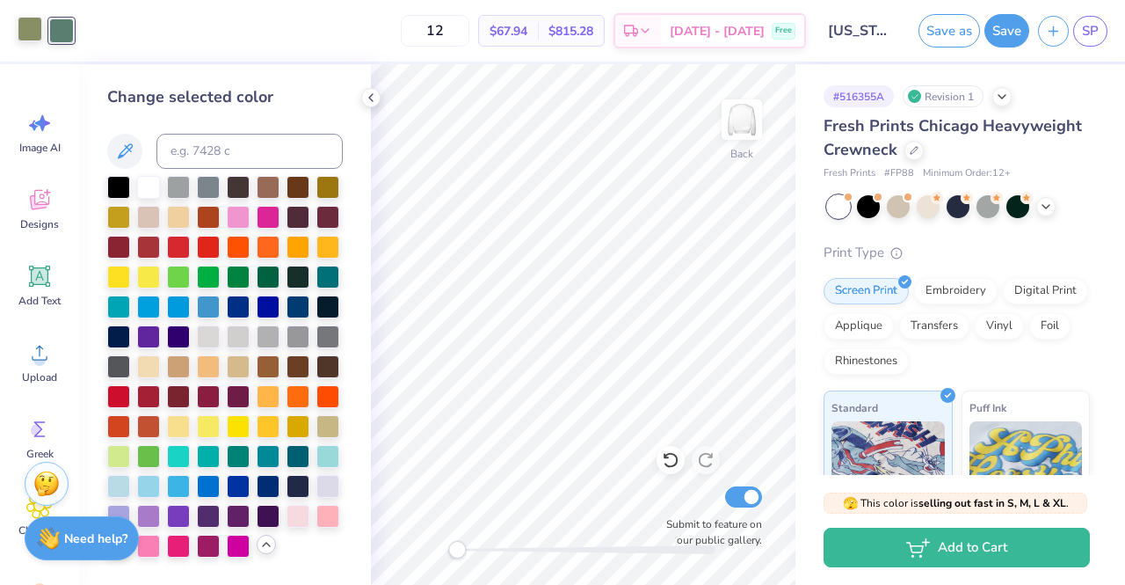
click at [28, 29] on div at bounding box center [30, 29] width 25 height 25
click at [208, 454] on div at bounding box center [208, 454] width 23 height 23
click at [29, 27] on div at bounding box center [30, 30] width 25 height 25
click at [292, 457] on div at bounding box center [298, 454] width 23 height 23
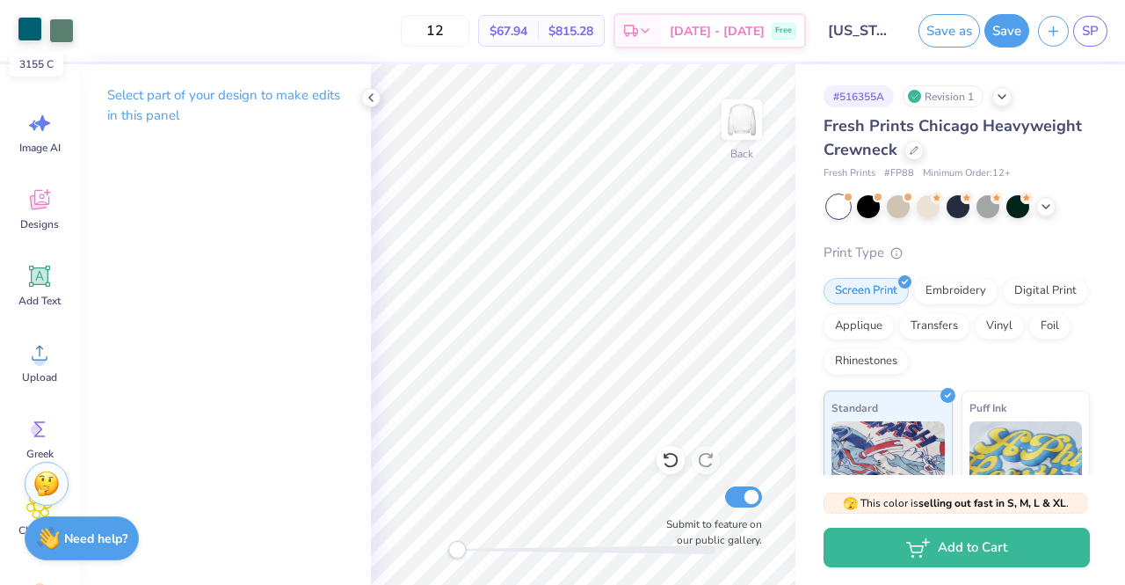
click at [28, 31] on div at bounding box center [30, 29] width 25 height 25
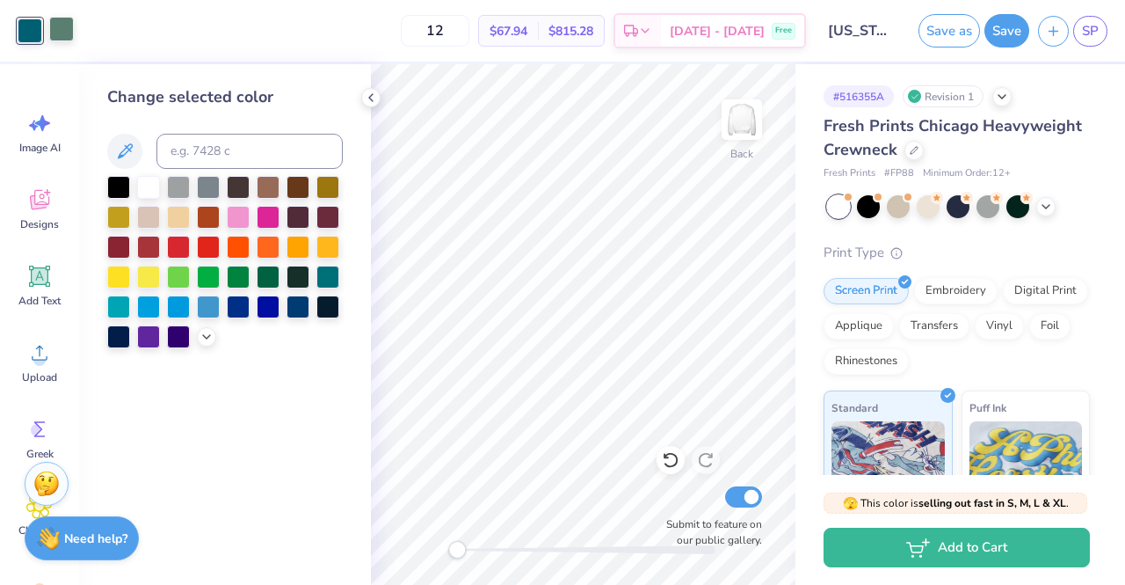
click at [59, 38] on div at bounding box center [61, 29] width 25 height 25
click at [123, 308] on div at bounding box center [118, 305] width 23 height 23
click at [374, 97] on icon at bounding box center [371, 98] width 14 height 14
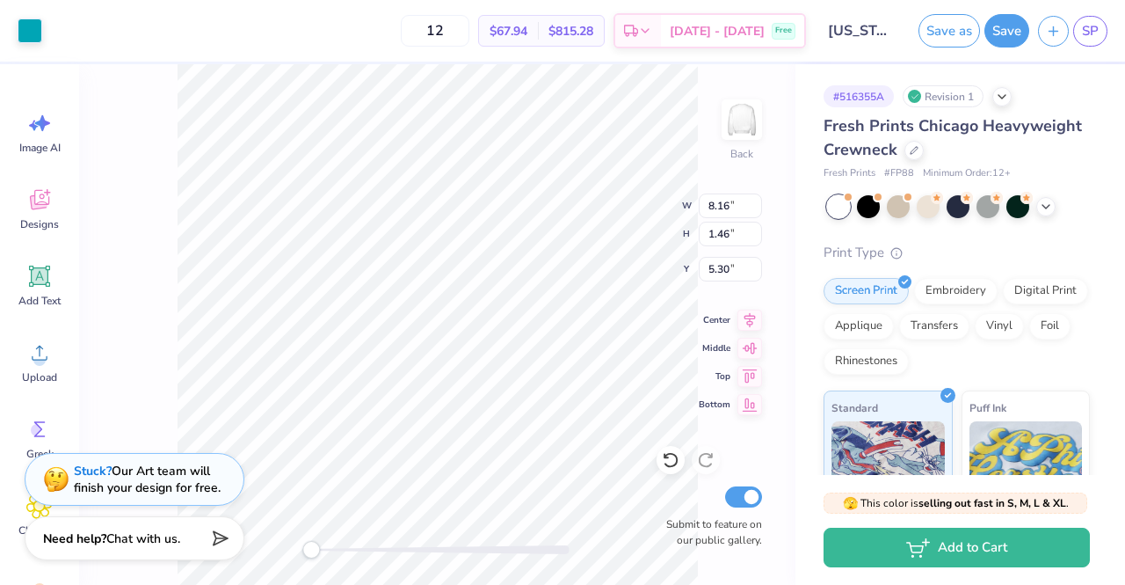
type input "3.08"
type input "2.18"
type input "4.96"
click at [33, 35] on div at bounding box center [30, 29] width 25 height 25
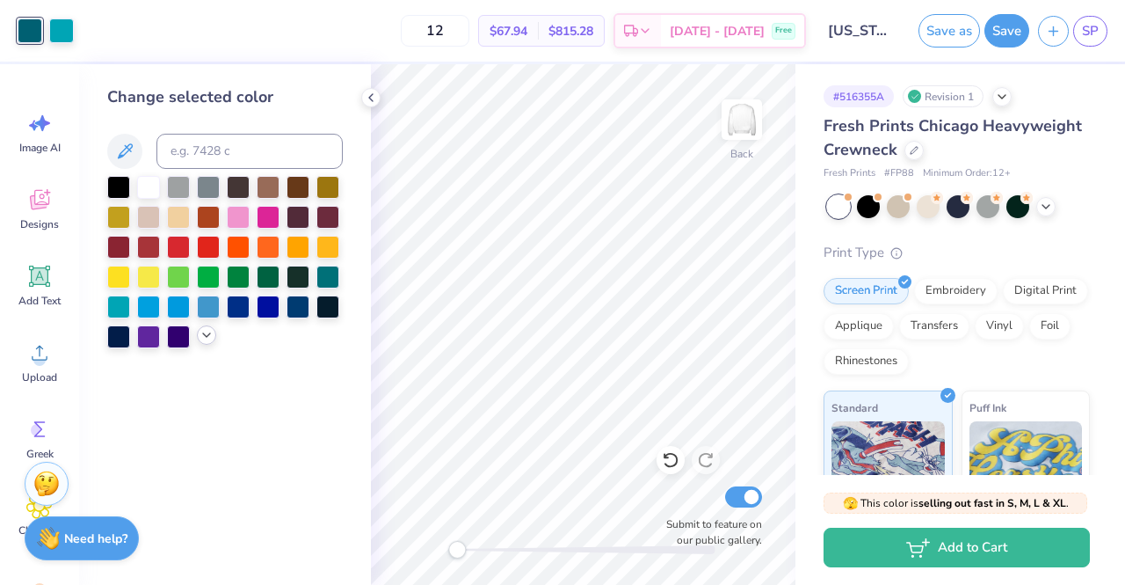
click at [204, 334] on polyline at bounding box center [206, 335] width 7 height 4
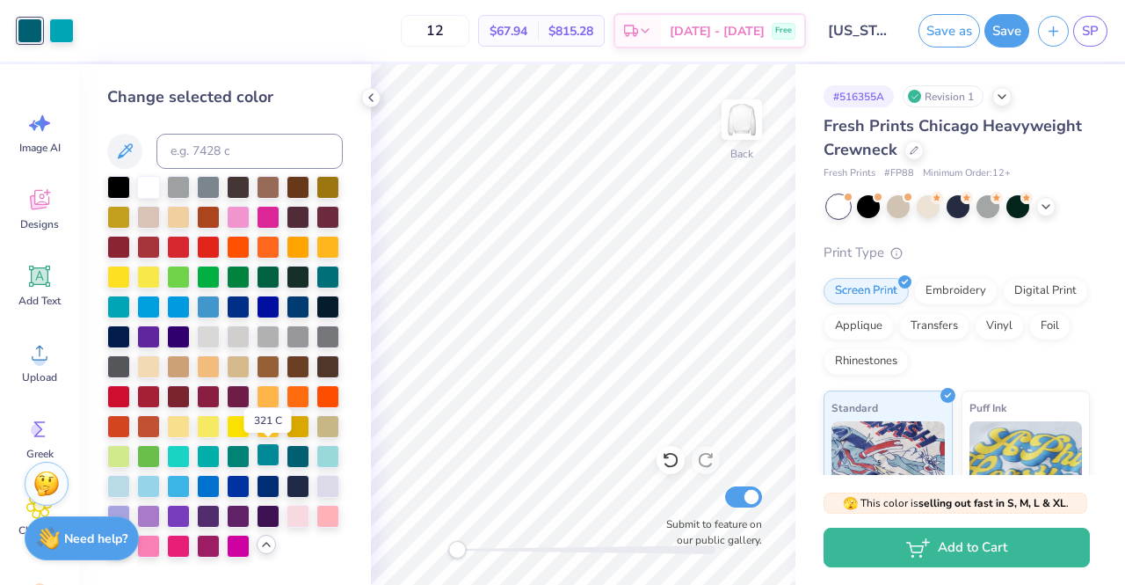
click at [270, 455] on div at bounding box center [268, 454] width 23 height 23
click at [326, 458] on div at bounding box center [327, 454] width 23 height 23
click at [243, 455] on div at bounding box center [238, 454] width 23 height 23
click at [330, 274] on div at bounding box center [327, 275] width 23 height 23
click at [1011, 37] on button "Save" at bounding box center [1006, 27] width 45 height 33
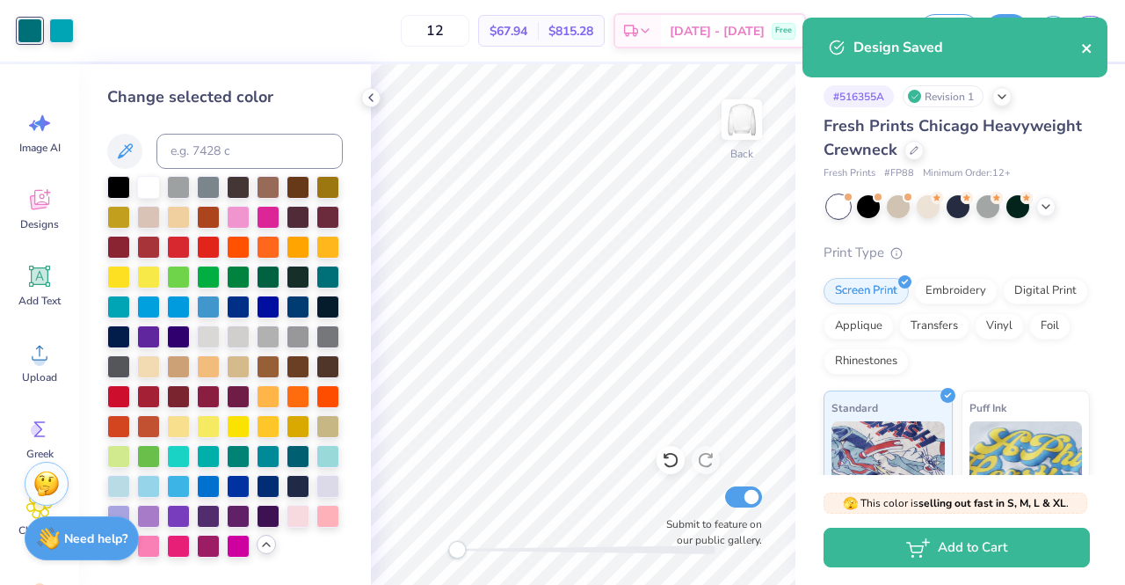
click at [1086, 45] on icon "close" at bounding box center [1087, 48] width 12 height 14
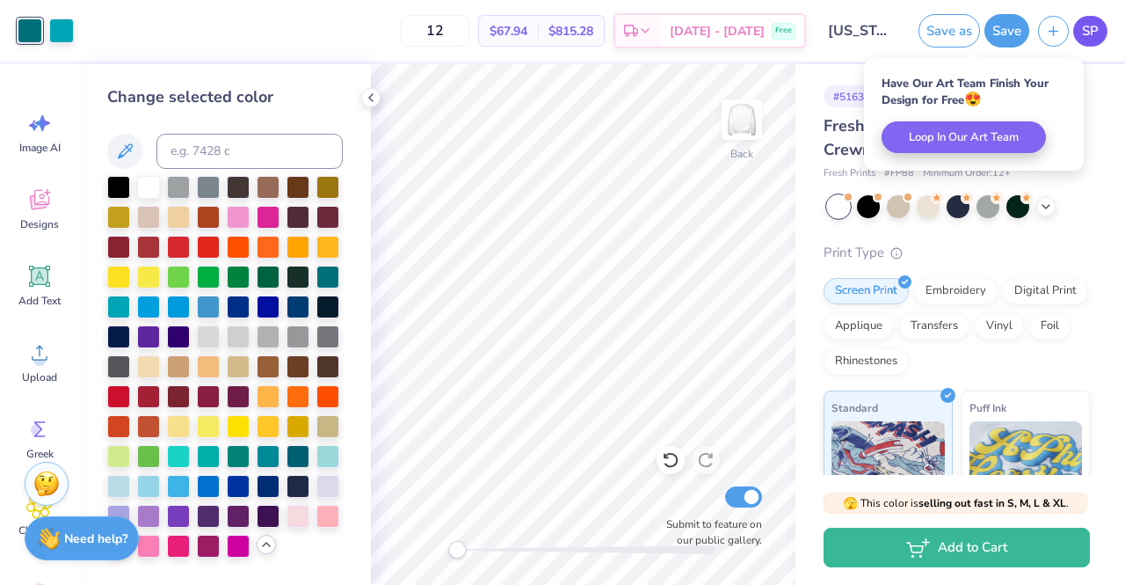
click at [1086, 34] on span "SP" at bounding box center [1090, 31] width 17 height 20
